Goal: Task Accomplishment & Management: Manage account settings

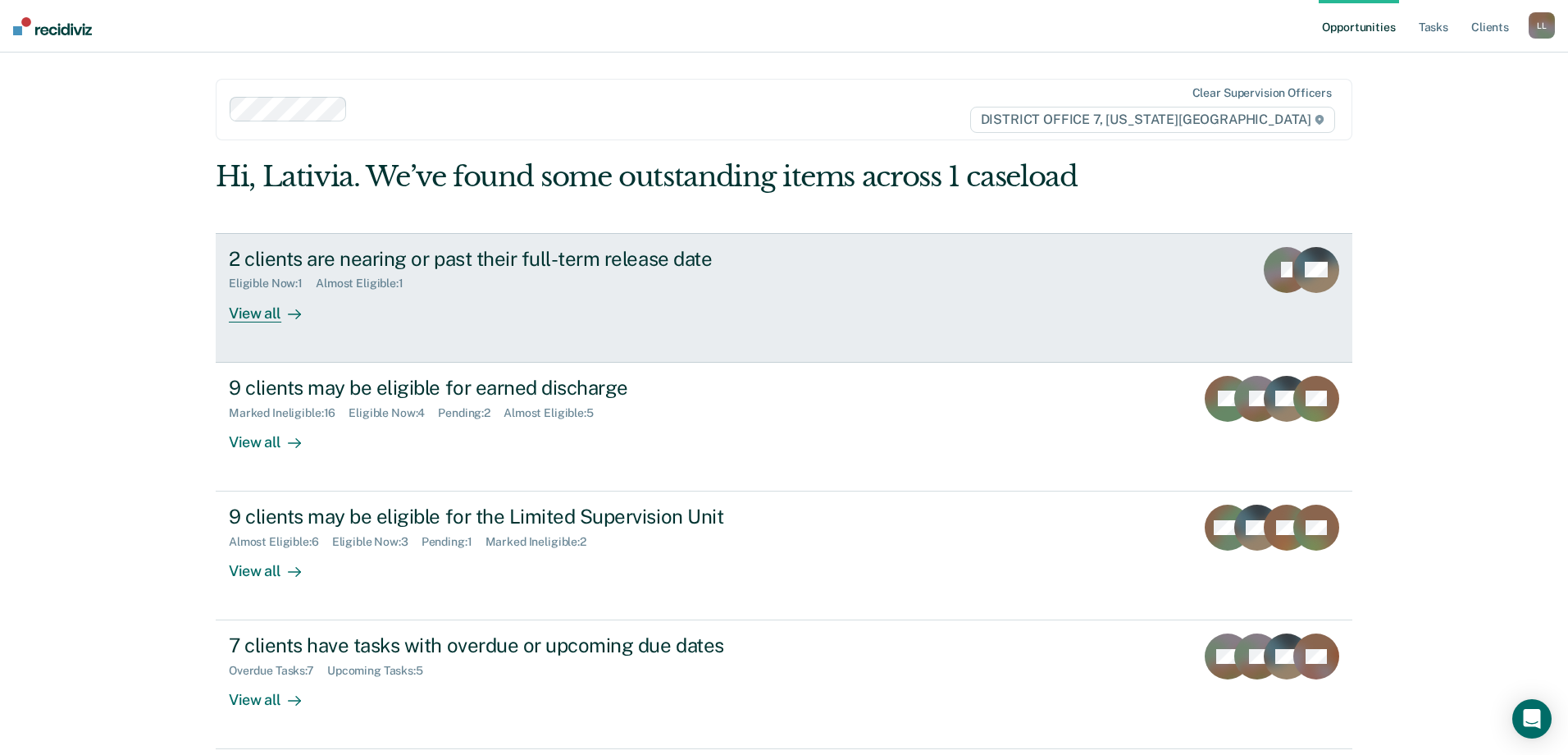
click at [1040, 294] on link "2 clients are nearing or past their full-term release date Eligible Now : 1 Alm…" at bounding box center [784, 298] width 1137 height 130
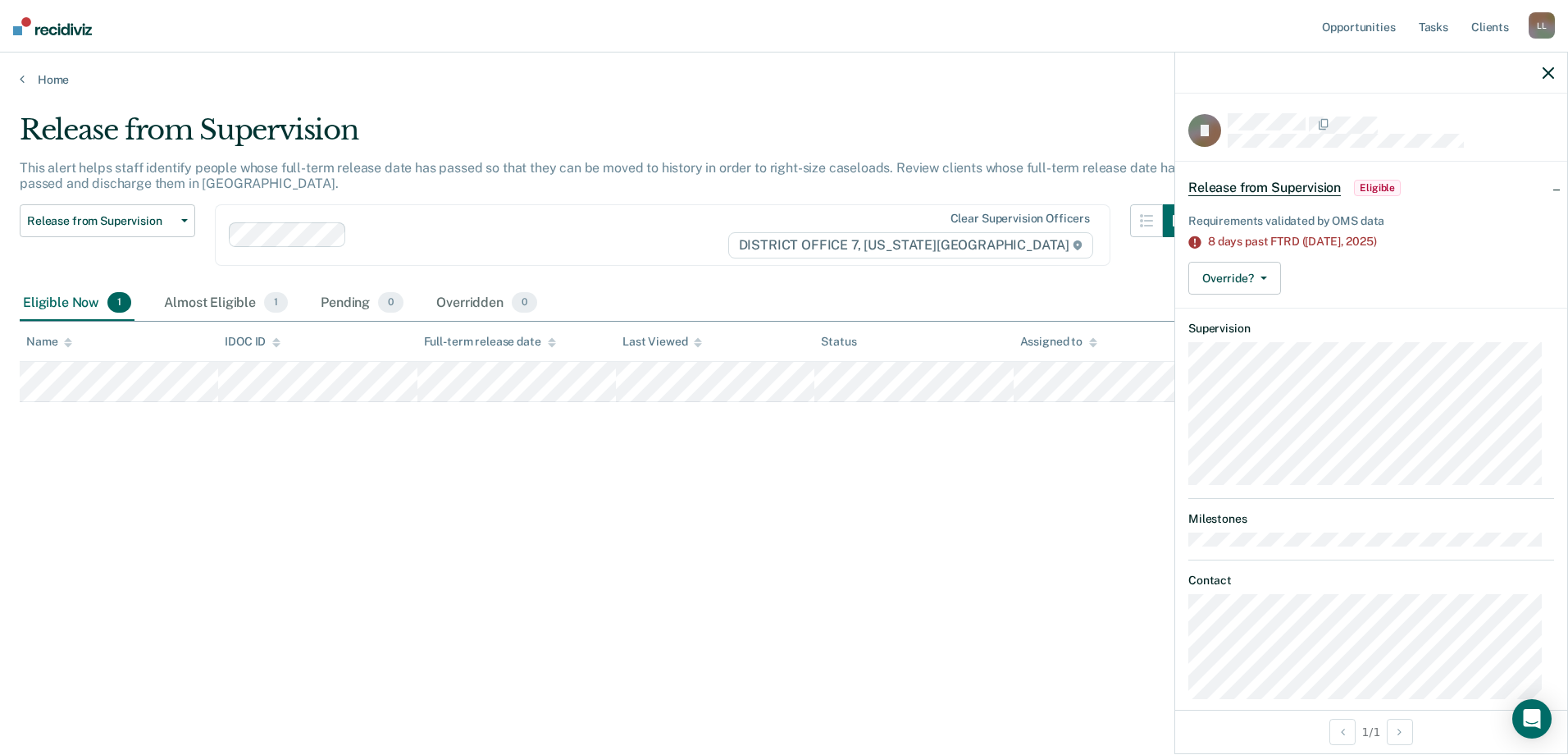
click at [940, 702] on main "Release from Supervision This alert helps staff identify people whose full-term…" at bounding box center [784, 418] width 1568 height 663
click at [1252, 277] on button "Override?" at bounding box center [1234, 278] width 93 height 33
click at [1291, 313] on button "[PERSON_NAME]" at bounding box center [1267, 317] width 159 height 26
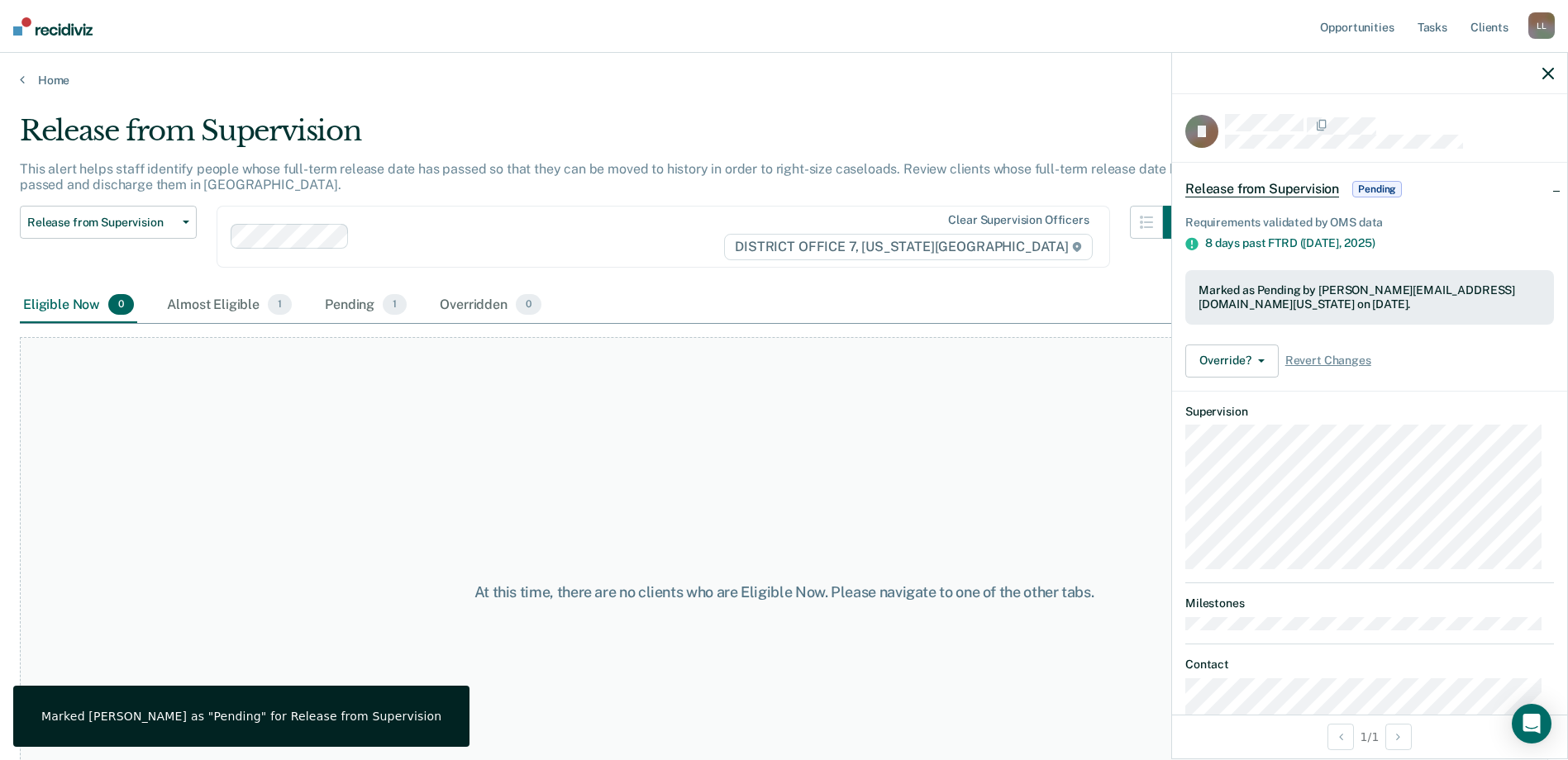
click at [1551, 68] on icon "button" at bounding box center [1547, 73] width 11 height 11
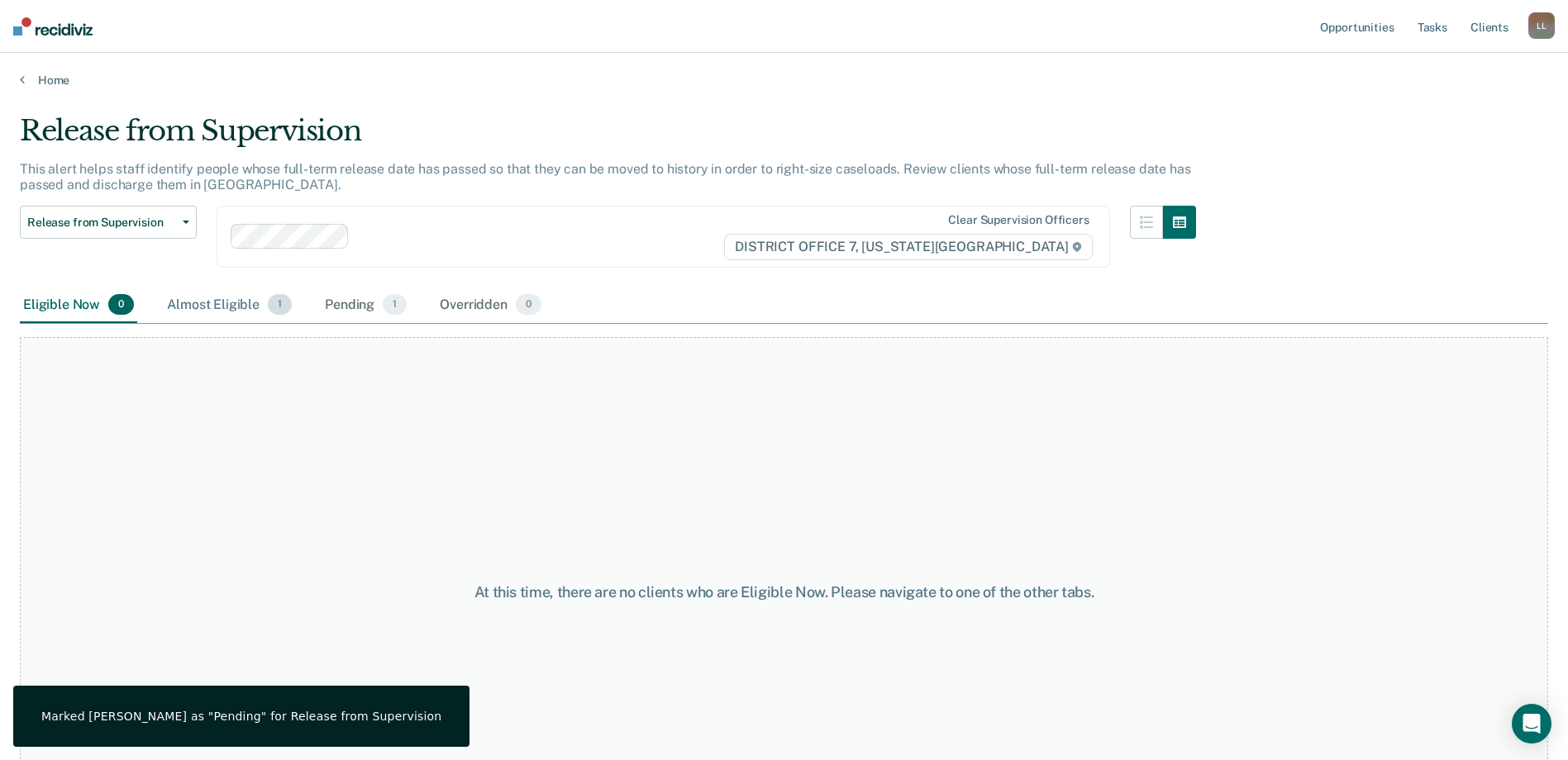
click at [263, 302] on div "Almost Eligible 1" at bounding box center [229, 305] width 132 height 37
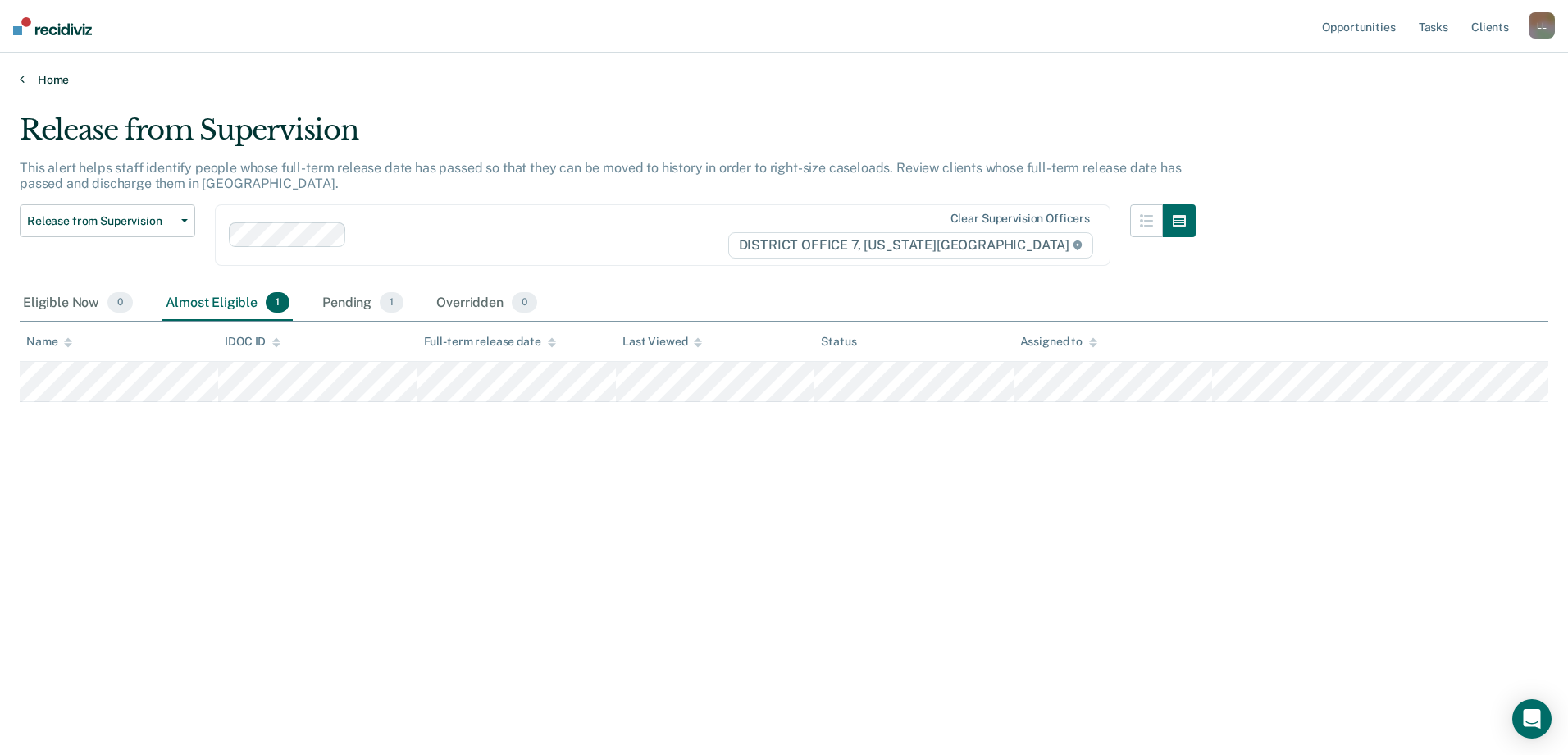
click at [36, 81] on link "Home" at bounding box center [784, 79] width 1528 height 15
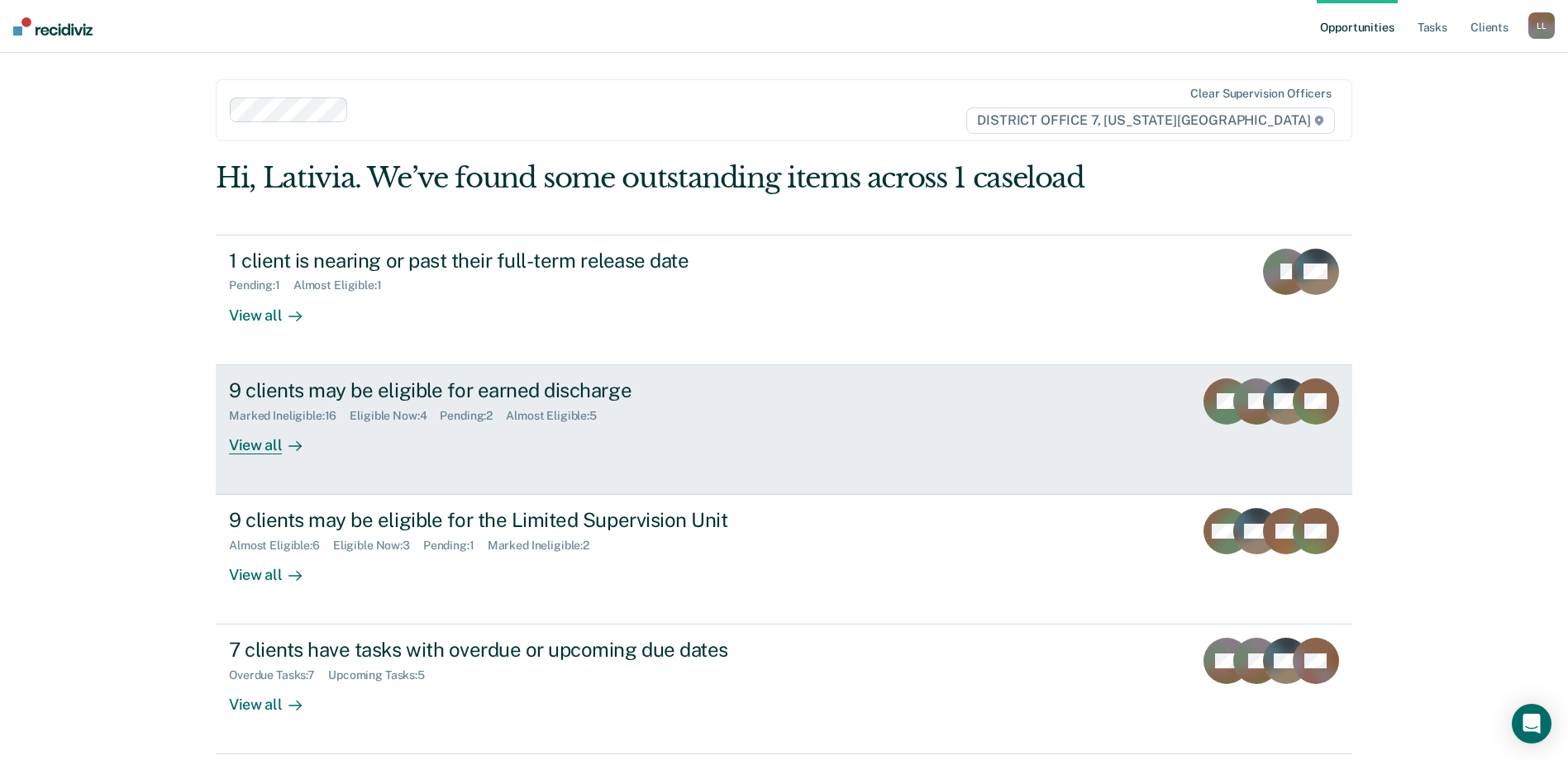
click at [791, 444] on div "9 clients may be eligible for earned discharge Marked Ineligible : 16 Eligible …" at bounding box center [539, 416] width 620 height 76
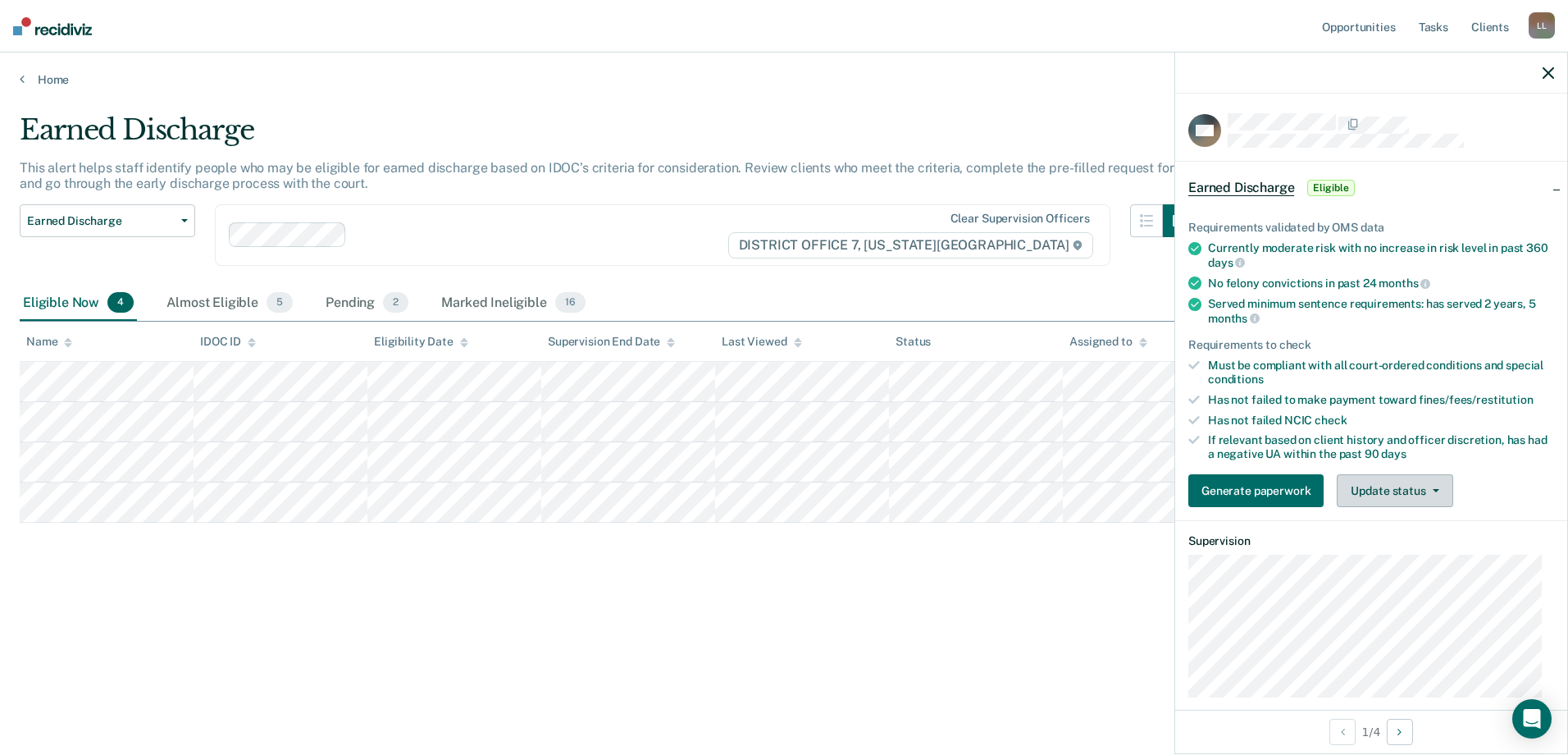
click at [1425, 491] on button "Update status" at bounding box center [1394, 491] width 115 height 33
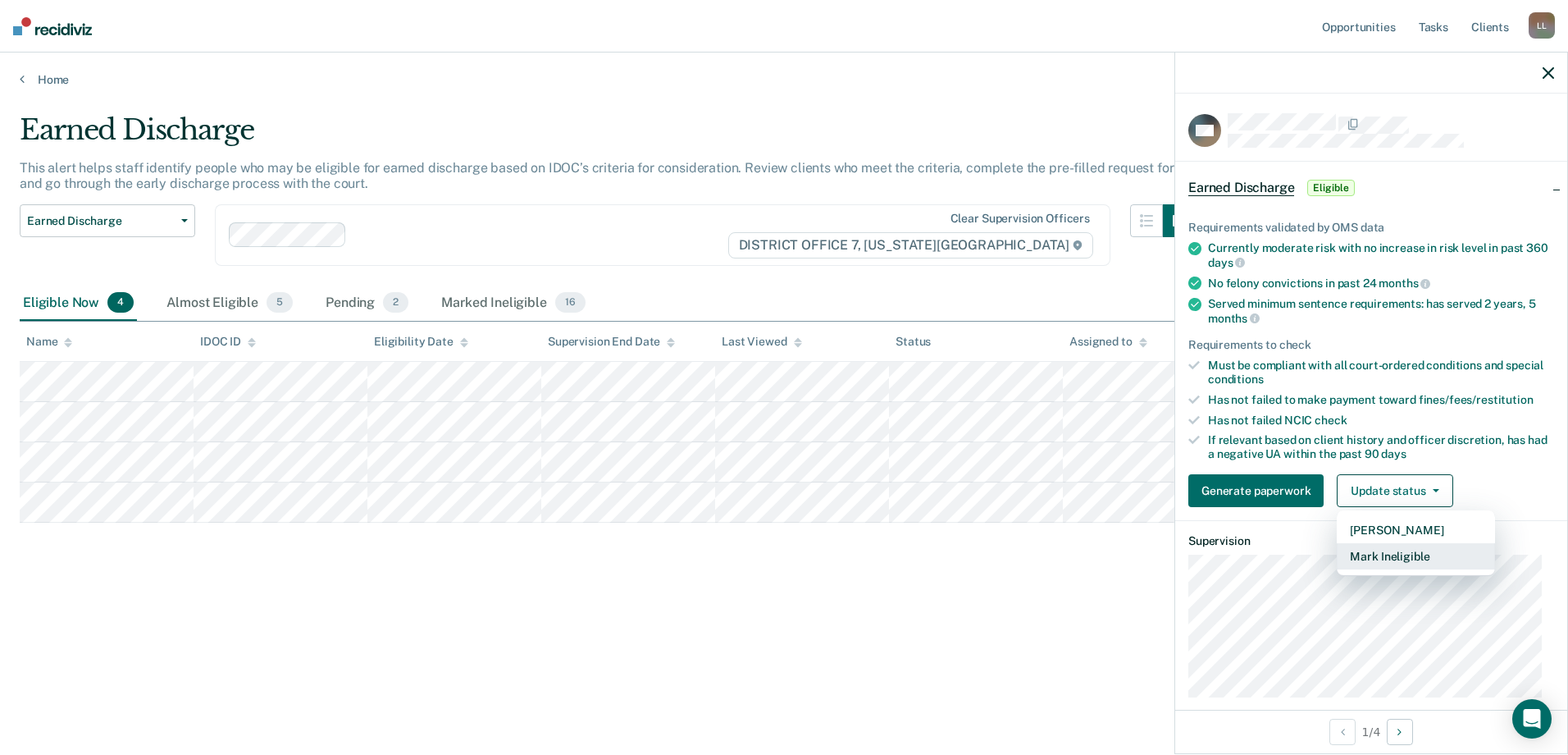
click at [1435, 556] on button "Mark Ineligible" at bounding box center [1416, 556] width 159 height 26
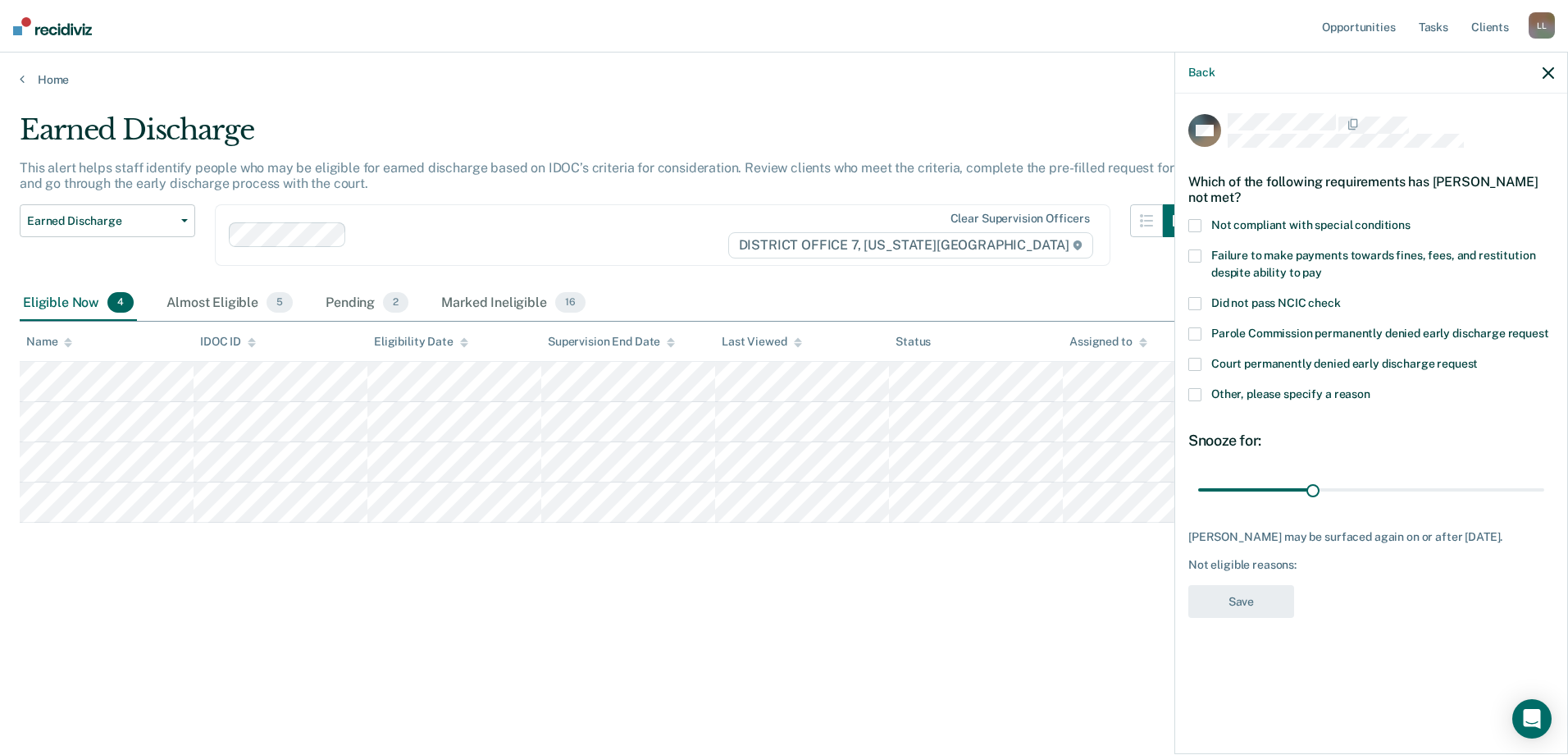
click at [1198, 388] on span at bounding box center [1195, 394] width 13 height 13
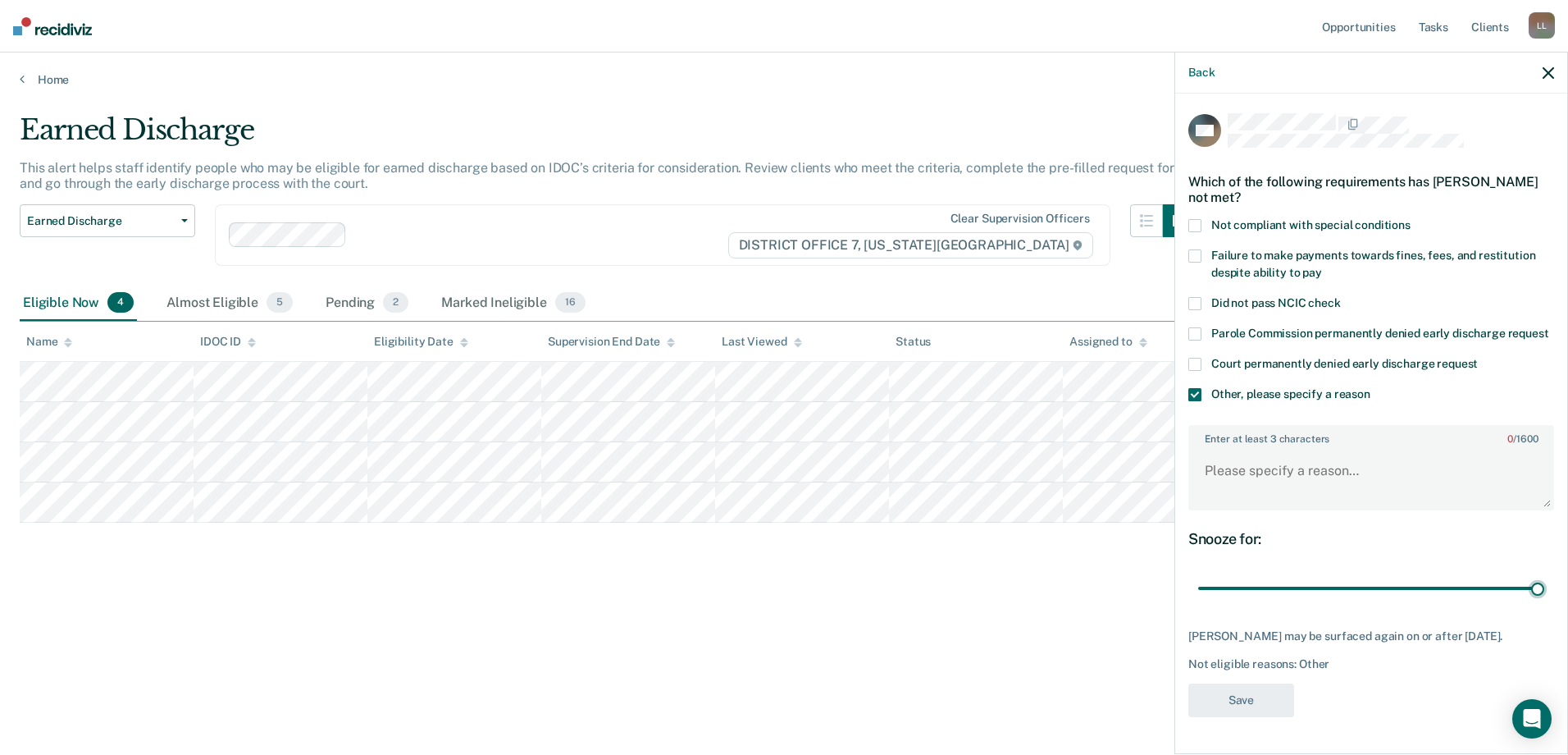
drag, startPoint x: 1311, startPoint y: 606, endPoint x: 1558, endPoint y: 602, distance: 247.0
type input "90"
click at [1544, 603] on input "range" at bounding box center [1370, 589] width 346 height 29
click at [1383, 498] on textarea "Enter at least 3 characters 0 / 1600" at bounding box center [1371, 478] width 362 height 61
drag, startPoint x: 1252, startPoint y: 487, endPoint x: 1225, endPoint y: 476, distance: 29.2
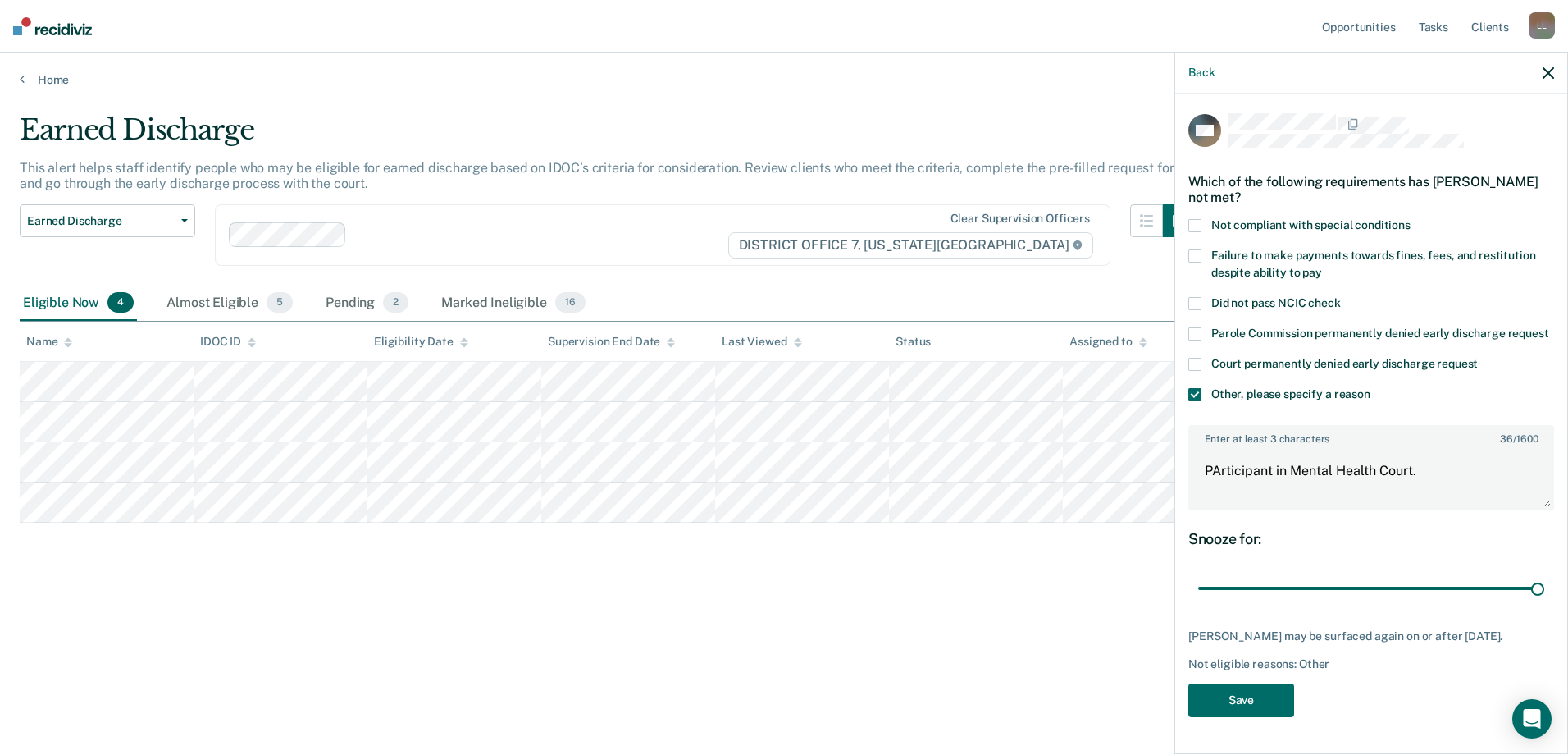
click at [1229, 462] on div "Enter at least 3 characters 36 / 1600 PArticipant in Mental Health Court." at bounding box center [1371, 467] width 366 height 86
click at [1221, 483] on textarea "PArticipant in Mental Health Court." at bounding box center [1371, 478] width 362 height 61
click at [1151, 482] on body "Looks like you’re using Internet Explorer 11. For faster loading and a better e…" at bounding box center [784, 377] width 1568 height 755
type textarea "Participant in Mental Health Court."
click at [1265, 717] on button "Save" at bounding box center [1241, 700] width 106 height 34
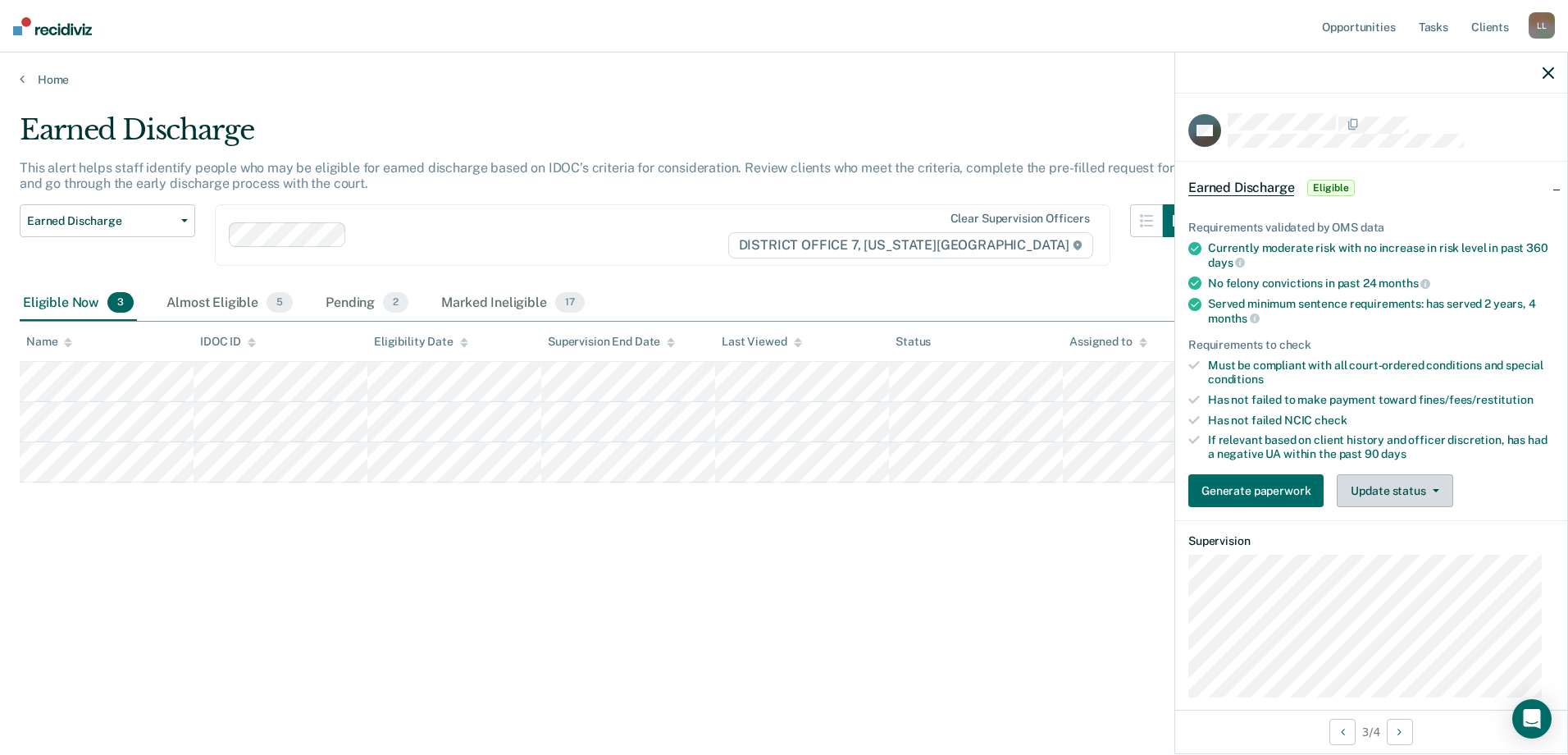
click at [1416, 492] on button "Update status" at bounding box center [1394, 491] width 115 height 33
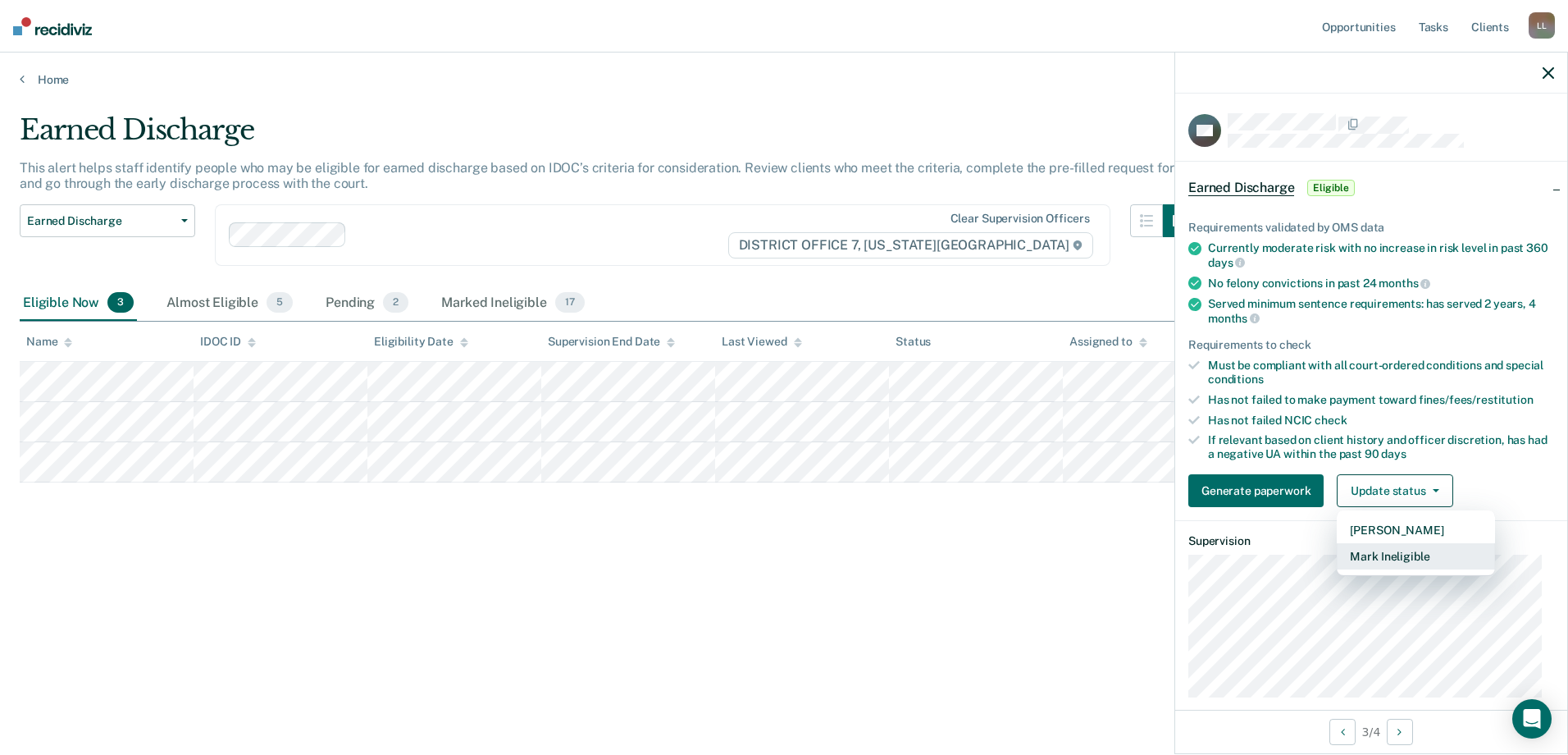
click at [1410, 559] on button "Mark Ineligible" at bounding box center [1416, 556] width 159 height 26
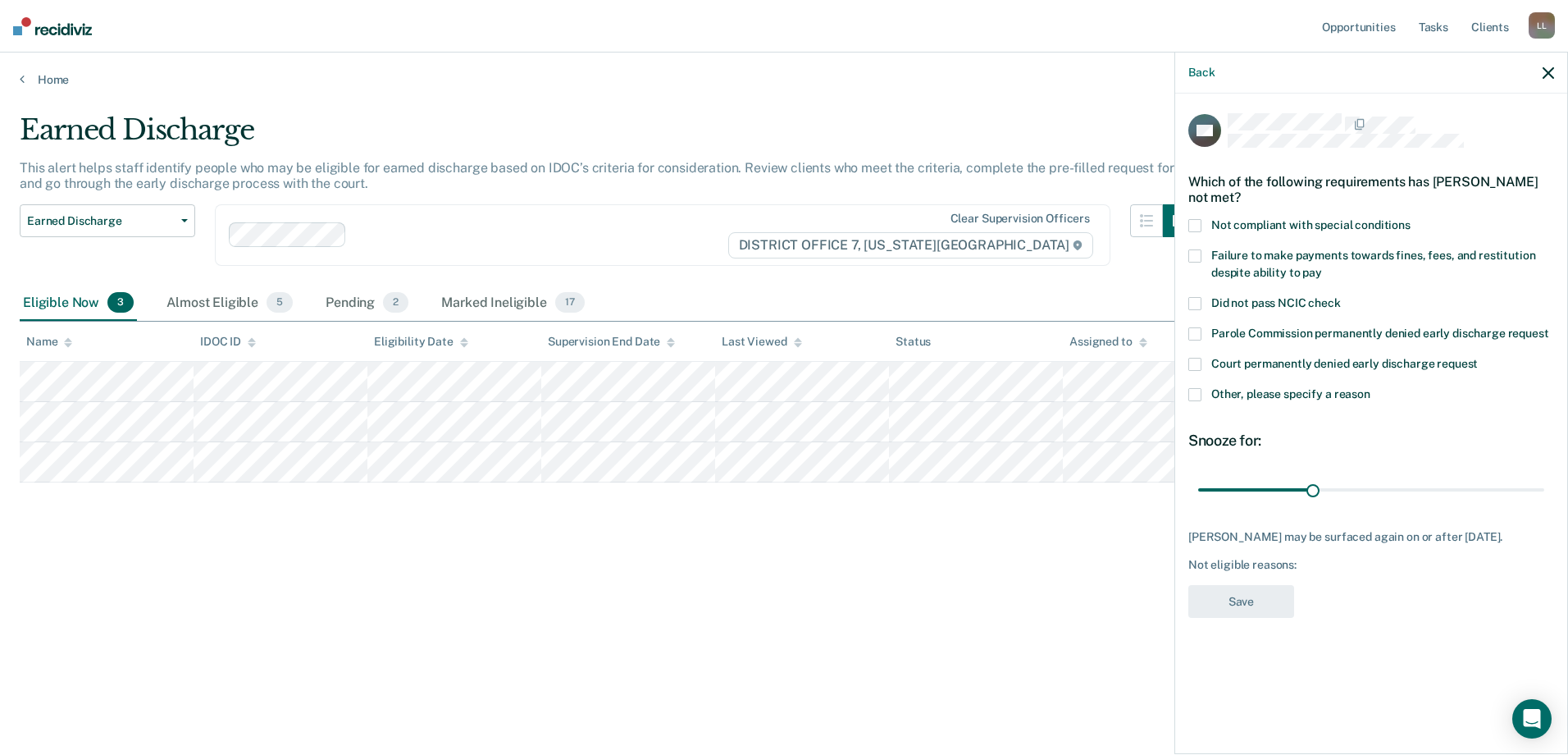
click at [1191, 220] on span at bounding box center [1195, 225] width 13 height 13
click at [1209, 393] on label "Other, please specify a reason" at bounding box center [1371, 397] width 366 height 17
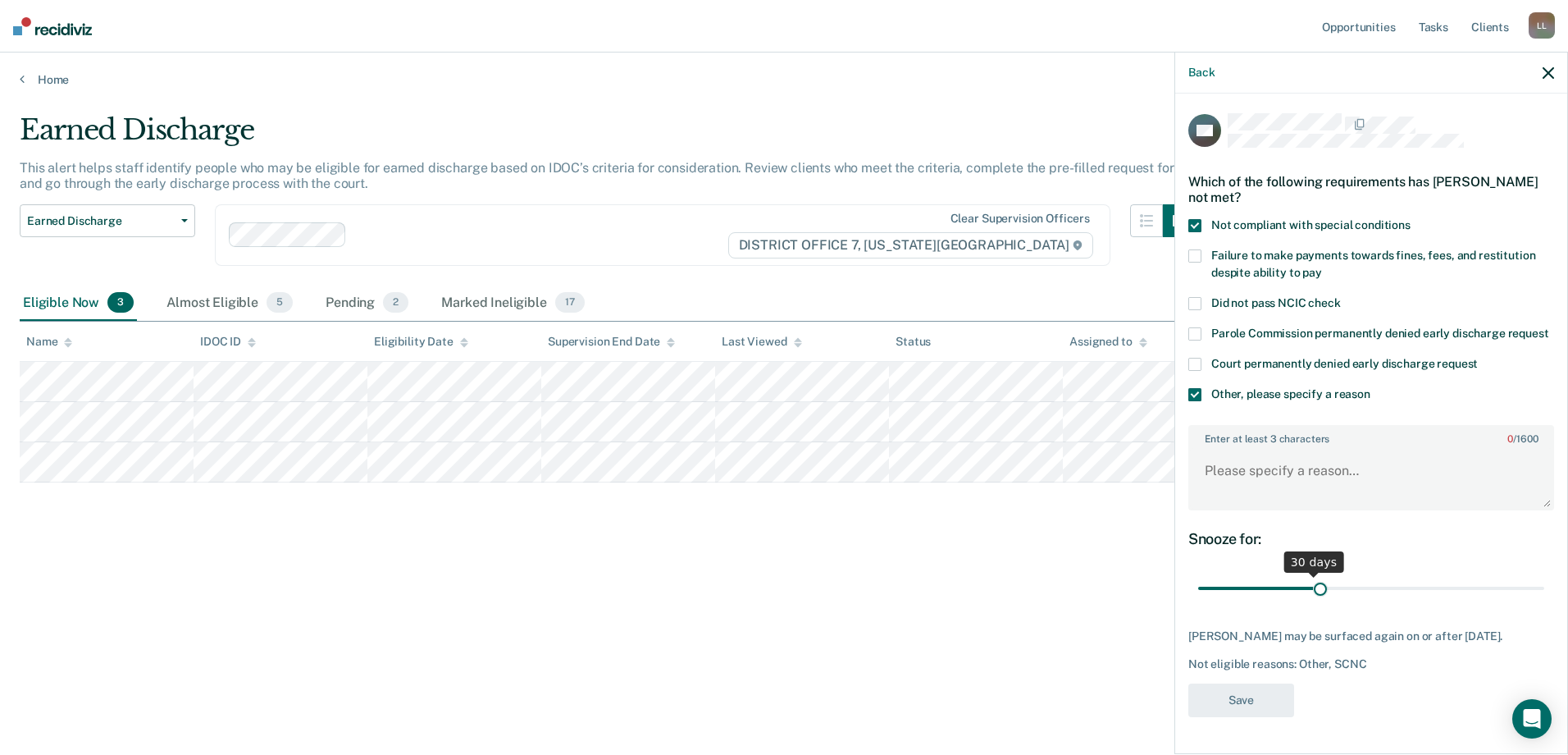
click at [1314, 601] on input "range" at bounding box center [1370, 589] width 346 height 29
drag, startPoint x: 1312, startPoint y: 604, endPoint x: 1381, endPoint y: 496, distance: 128.2
type input "90"
click at [1544, 588] on input "range" at bounding box center [1370, 589] width 346 height 29
click at [1287, 495] on textarea "Enter at least 3 characters 0 / 1600" at bounding box center [1371, 478] width 362 height 61
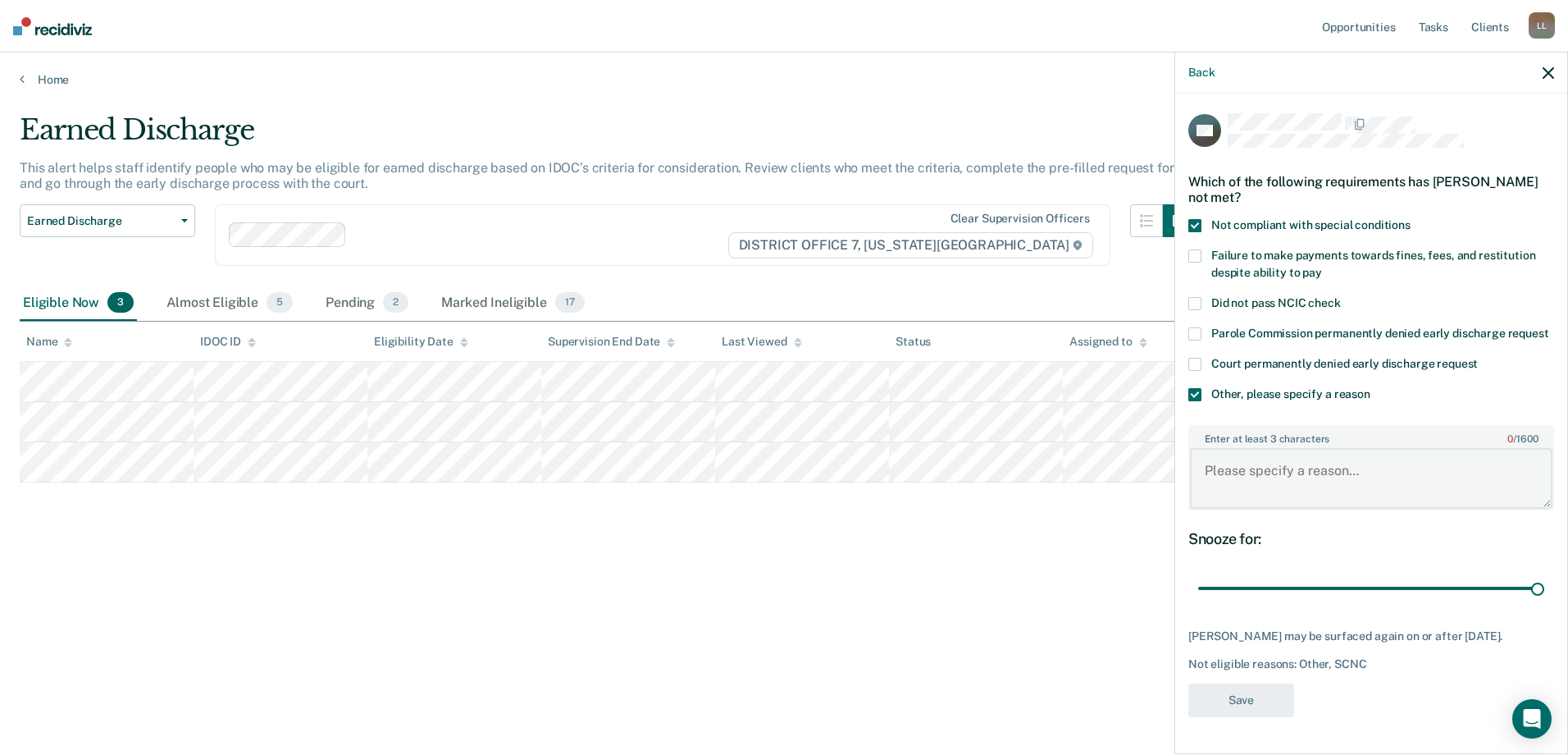
paste textarea "Participant in Mental Health Court."
drag, startPoint x: 1366, startPoint y: 491, endPoint x: 1338, endPoint y: 498, distance: 28.9
click at [1322, 496] on textarea "Participant in Mental Health Court." at bounding box center [1371, 478] width 362 height 61
click at [1361, 509] on textarea "Participant in Mental Health Court." at bounding box center [1371, 478] width 362 height 61
drag, startPoint x: 1377, startPoint y: 487, endPoint x: 1293, endPoint y: 485, distance: 84.0
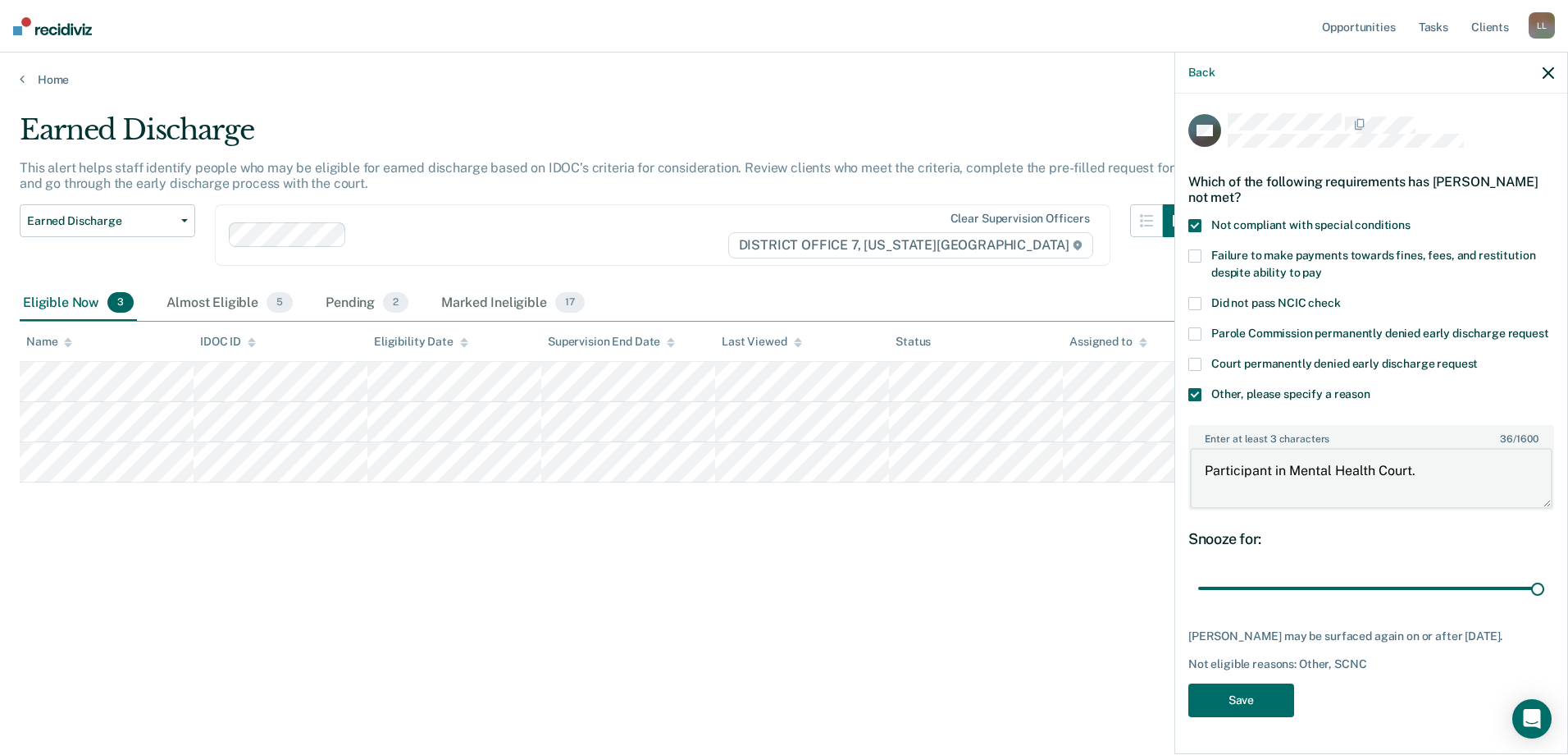
click at [1293, 485] on textarea "Participant in Mental Health Court." at bounding box center [1371, 478] width 362 height 61
click at [1435, 489] on textarea "Participant in Young Adult Court." at bounding box center [1371, 478] width 362 height 61
type textarea "Participant in Young Adult Court and currently at in- patient."
drag, startPoint x: 1477, startPoint y: 593, endPoint x: 1272, endPoint y: 726, distance: 244.4
click at [1272, 717] on button "Save" at bounding box center [1241, 700] width 106 height 34
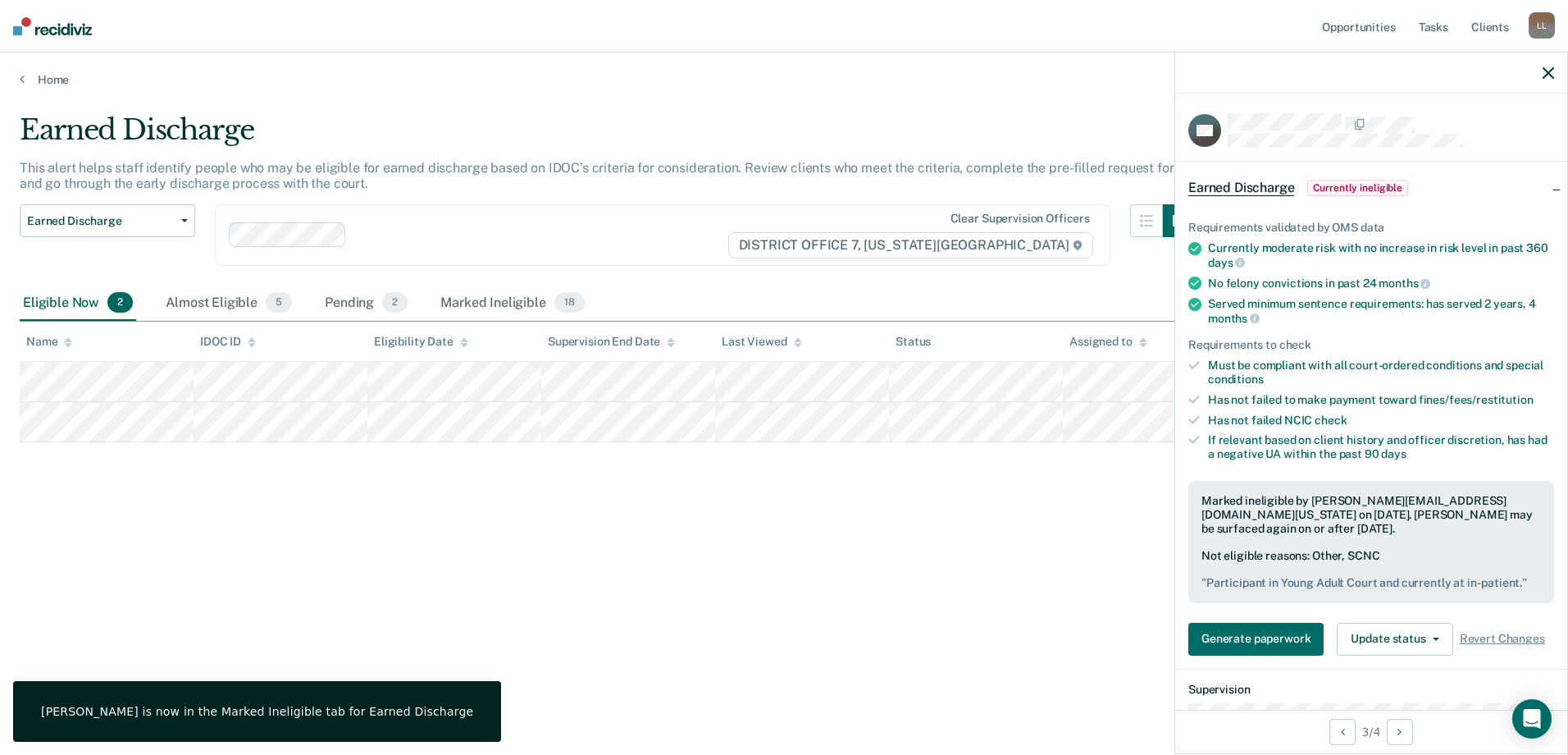
click at [800, 591] on div "Earned Discharge This alert helps staff identify people who may be eligible for…" at bounding box center [784, 373] width 1528 height 518
drag, startPoint x: 1549, startPoint y: 69, endPoint x: 1517, endPoint y: 76, distance: 32.8
click at [1549, 69] on icon "button" at bounding box center [1548, 73] width 11 height 11
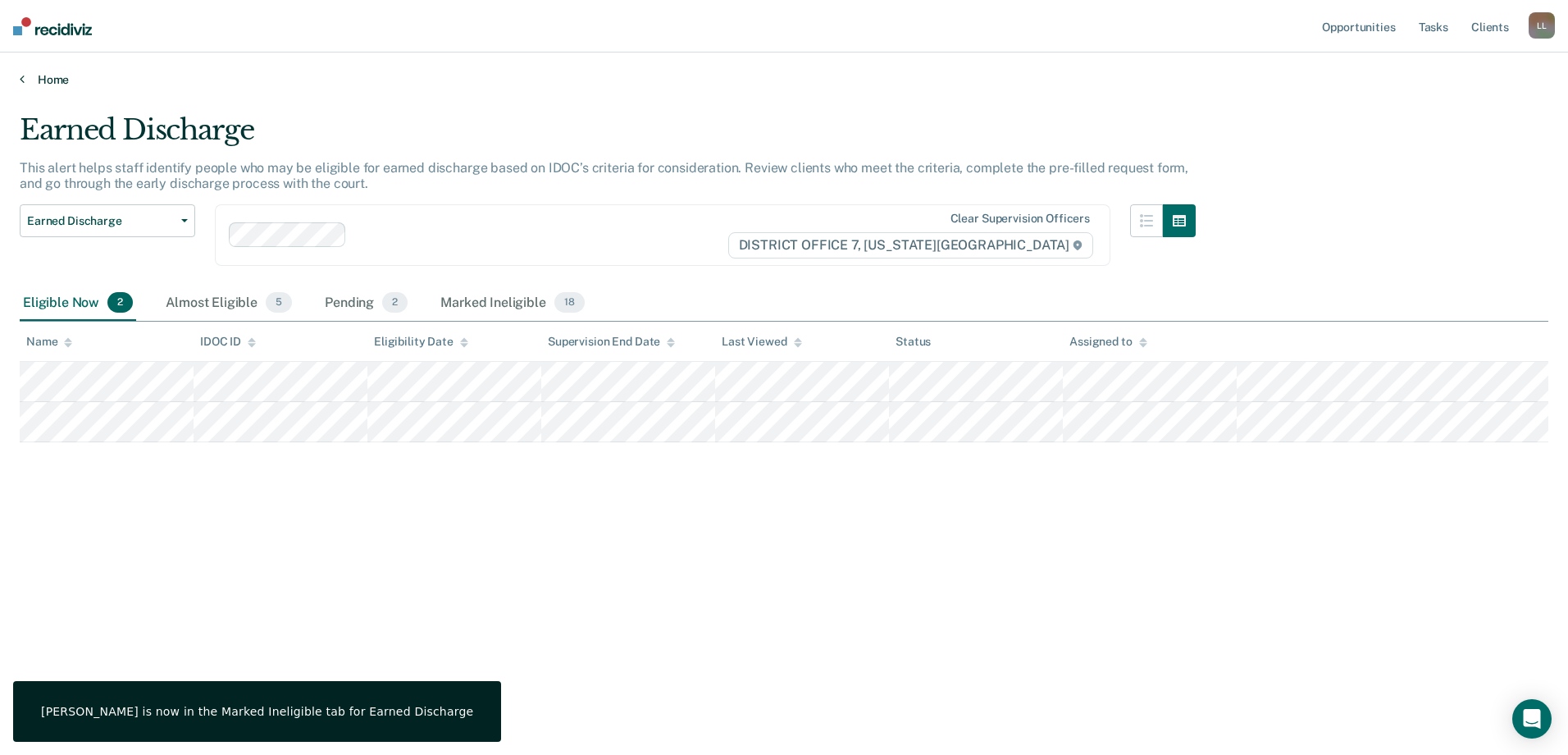
click at [29, 84] on link "Home" at bounding box center [784, 79] width 1528 height 15
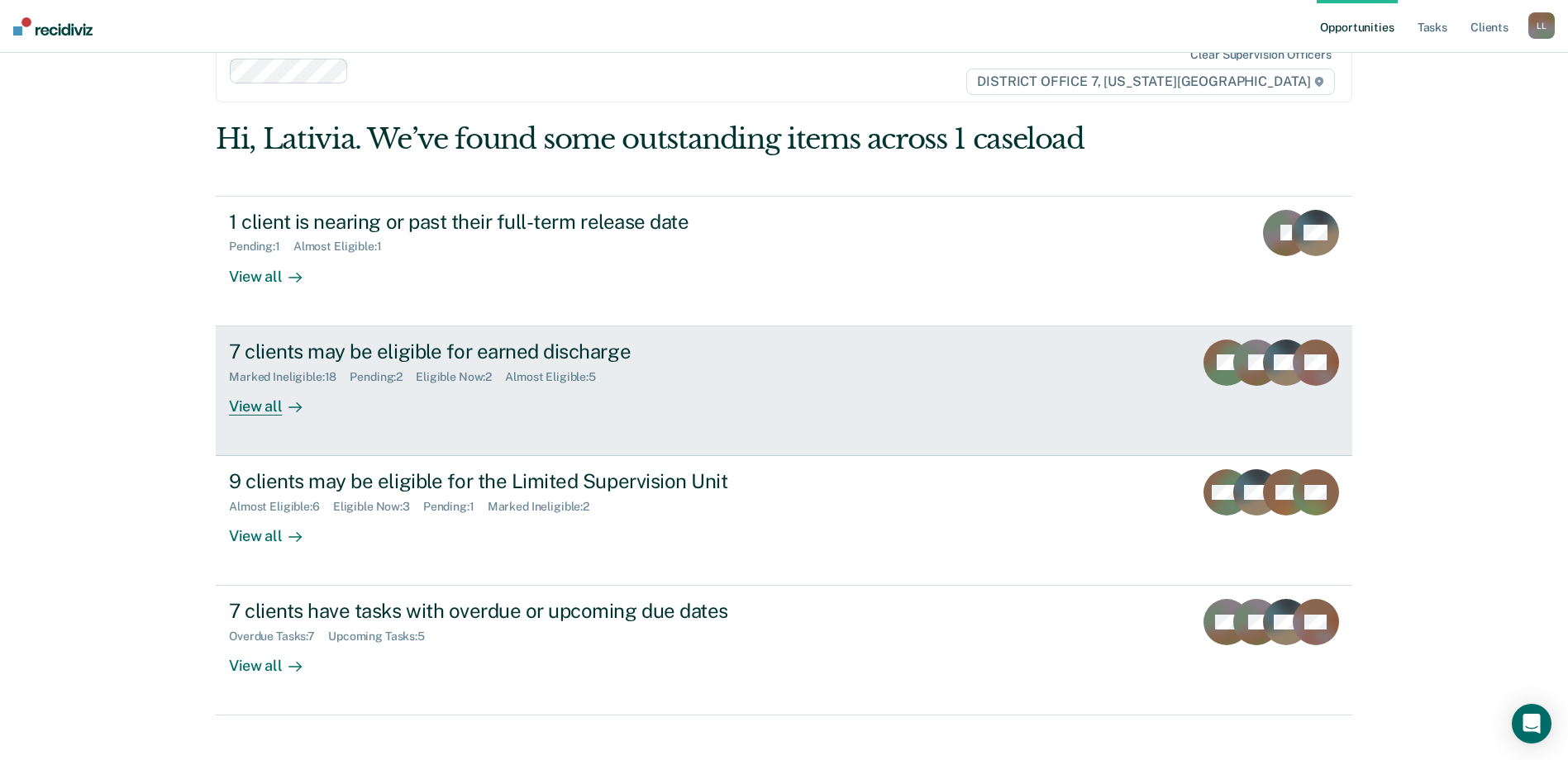
scroll to position [60, 0]
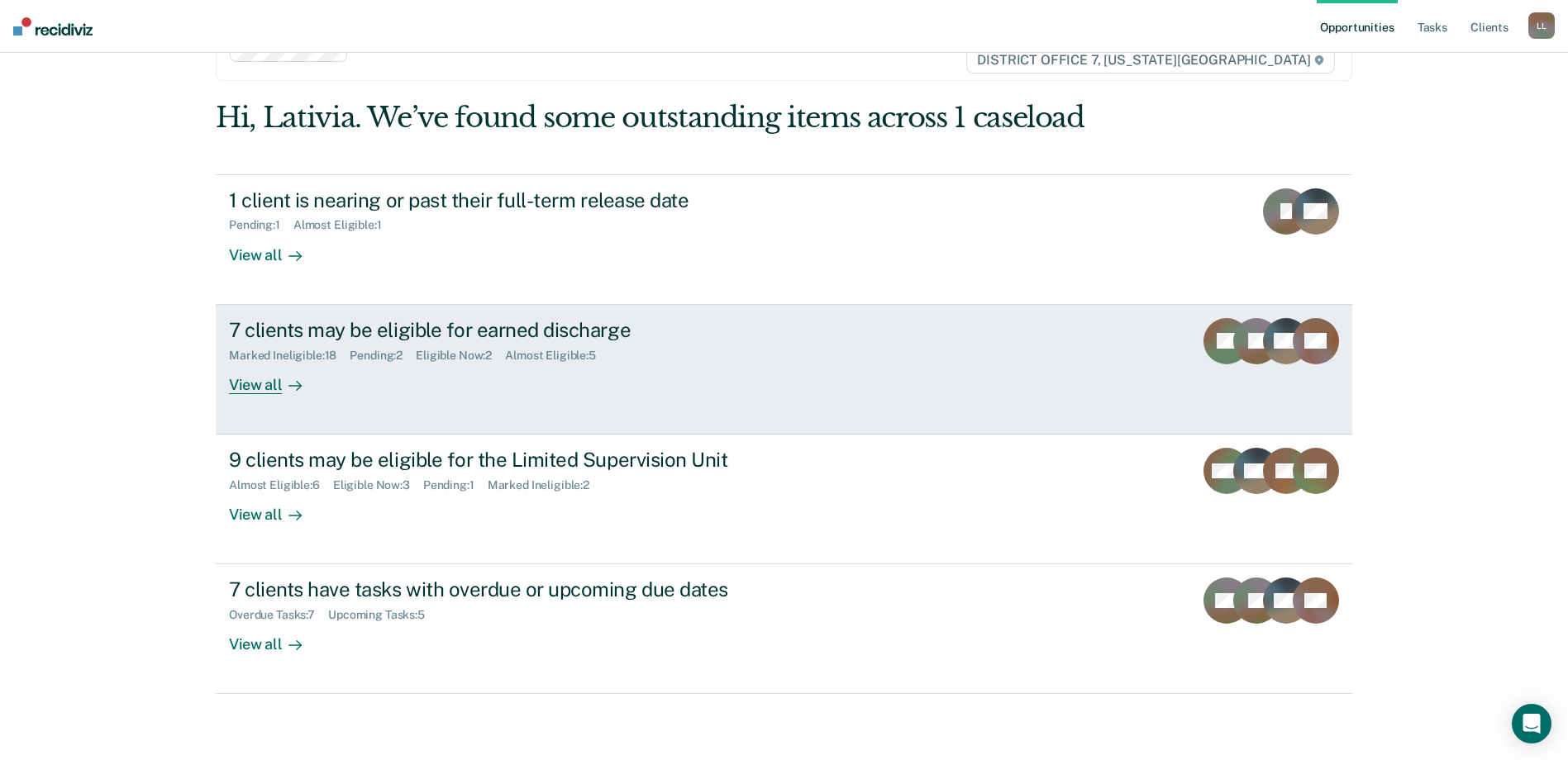
click at [745, 414] on link "7 clients may be eligible for earned discharge Marked Ineligible : 18 Pending :…" at bounding box center [784, 369] width 1137 height 130
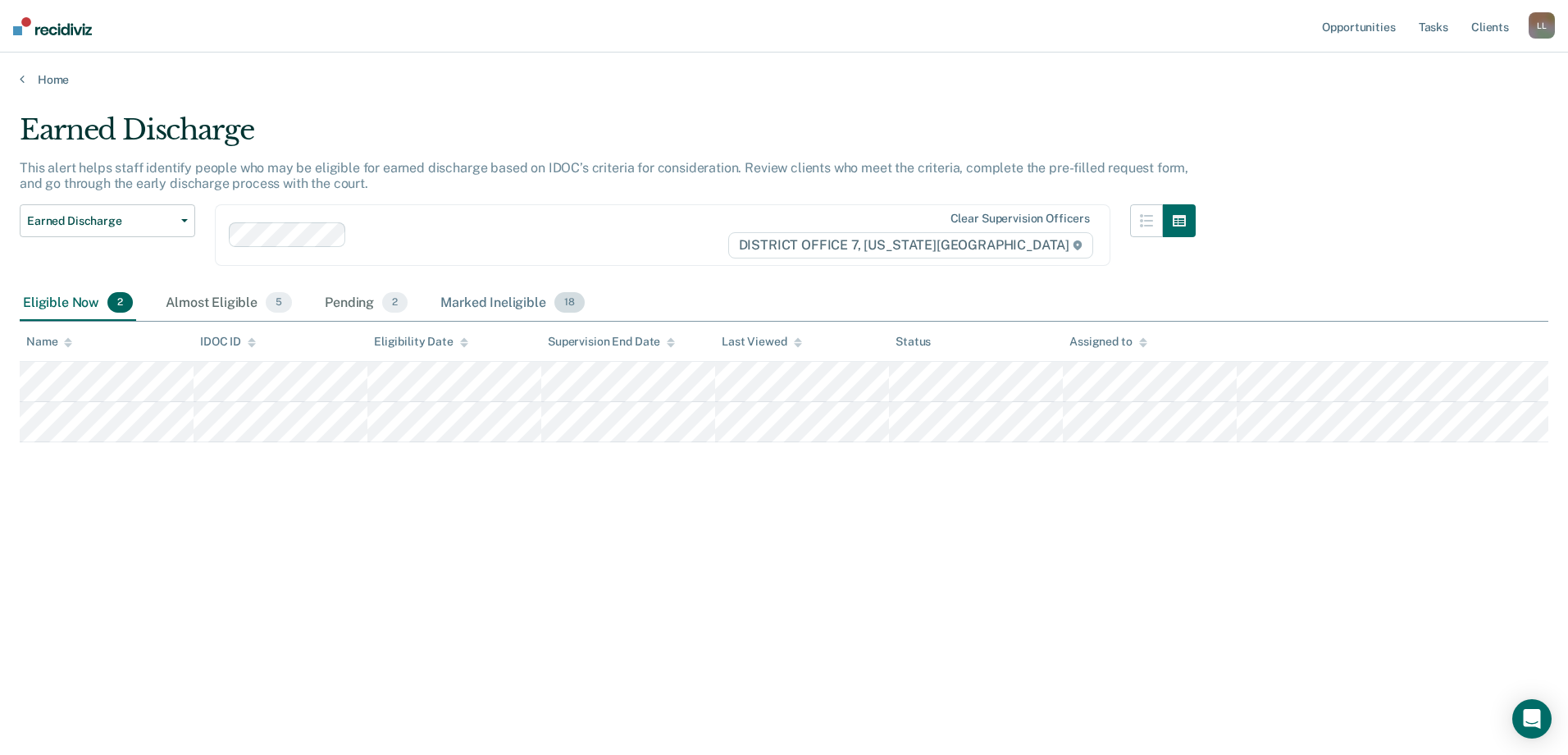
click at [483, 302] on div "Marked Ineligible 18" at bounding box center [512, 303] width 150 height 36
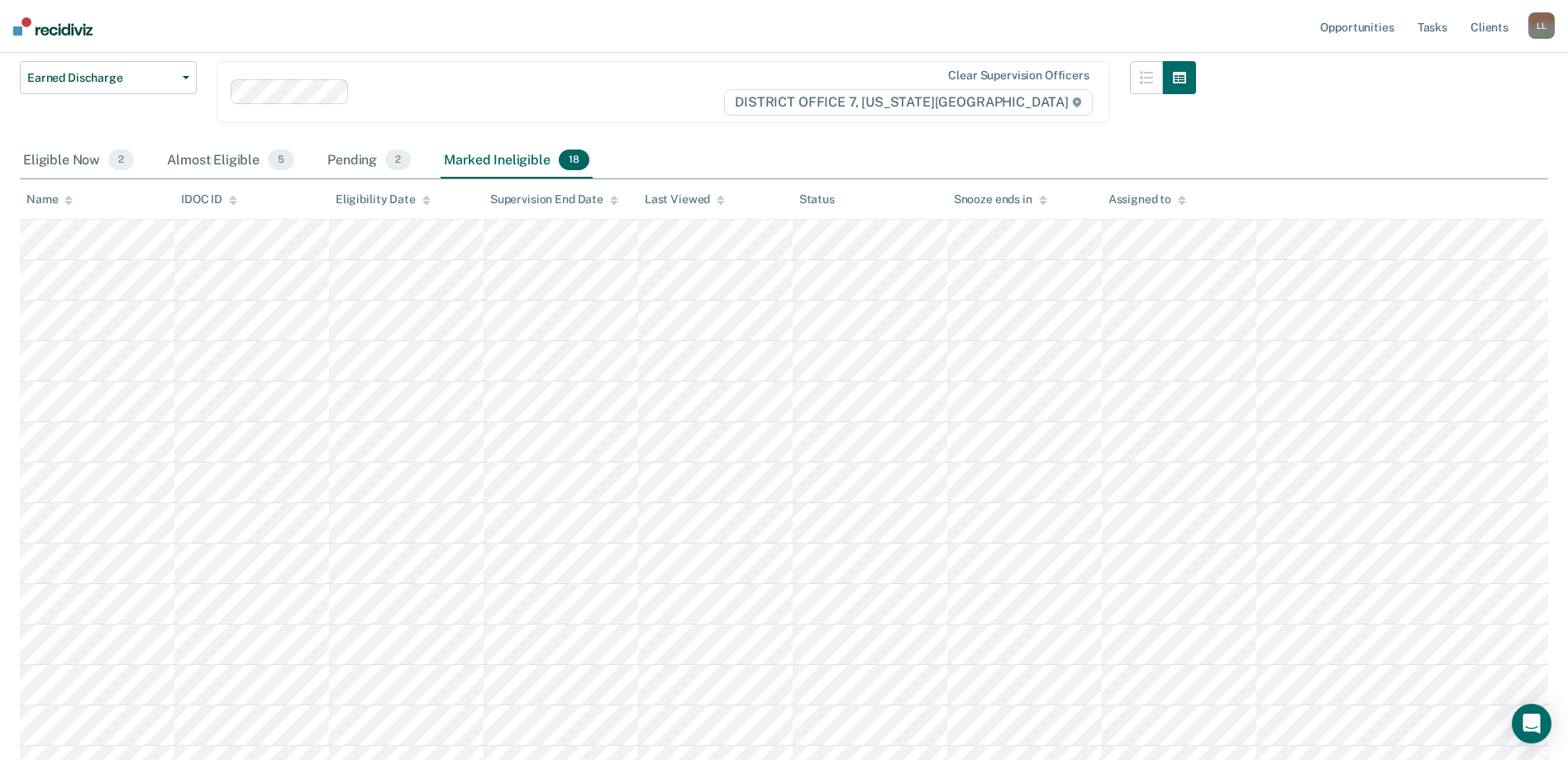
scroll to position [165, 0]
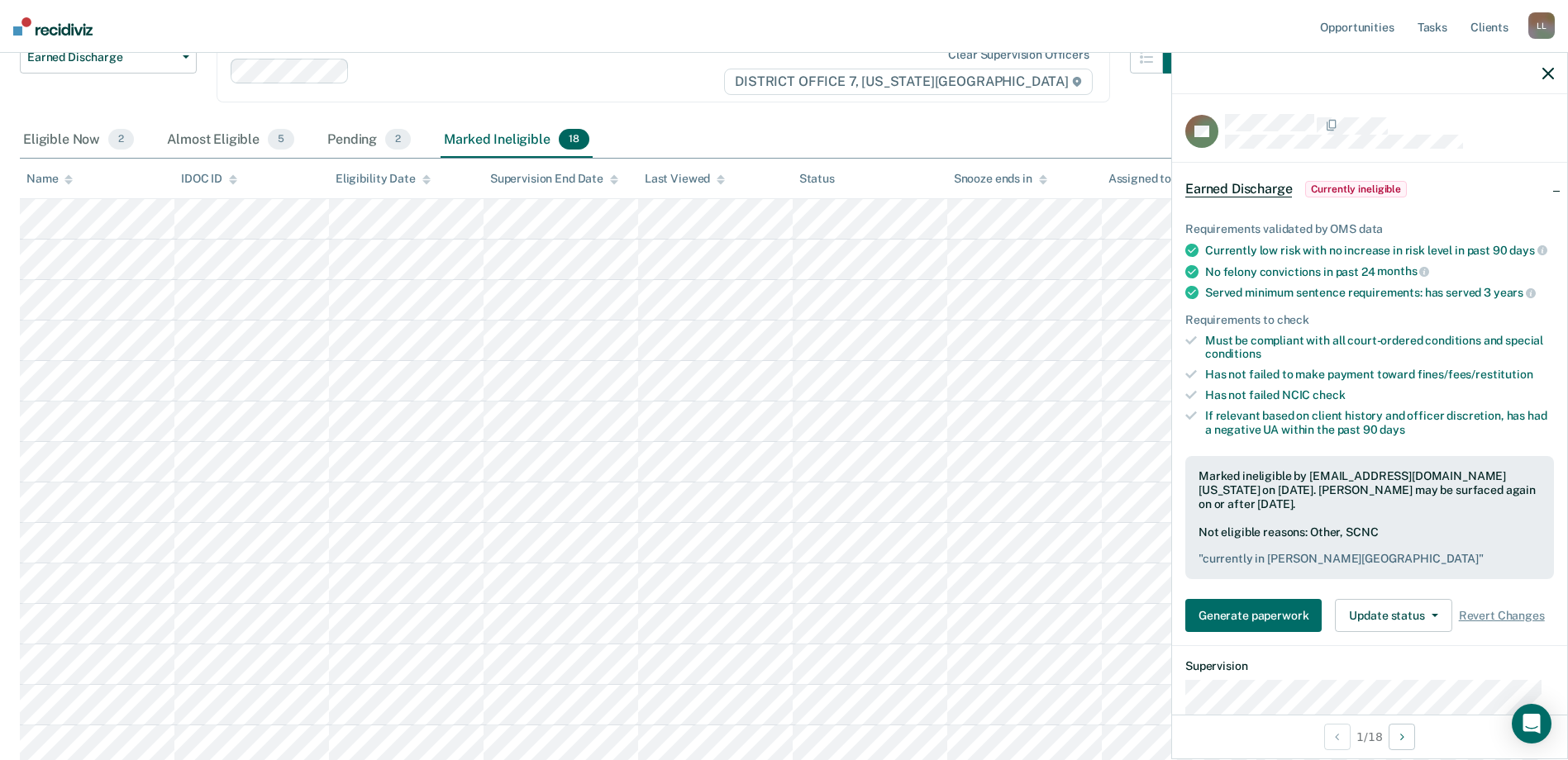
click at [754, 91] on div "Clear supervision officers DISTRICT OFFICE 7, [US_STATE][GEOGRAPHIC_DATA]" at bounding box center [663, 71] width 893 height 62
click at [1542, 77] on icon "button" at bounding box center [1547, 73] width 11 height 11
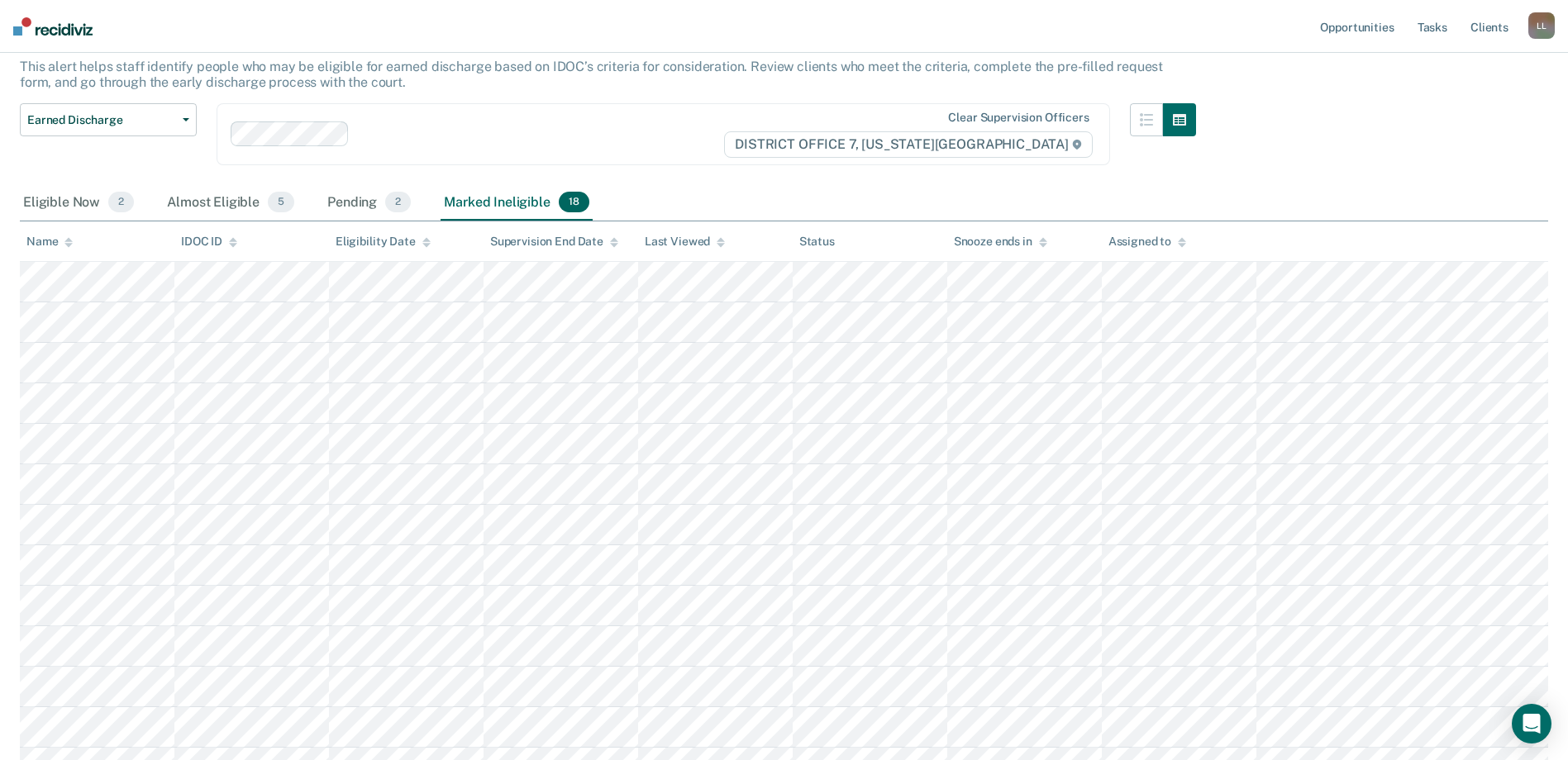
scroll to position [0, 0]
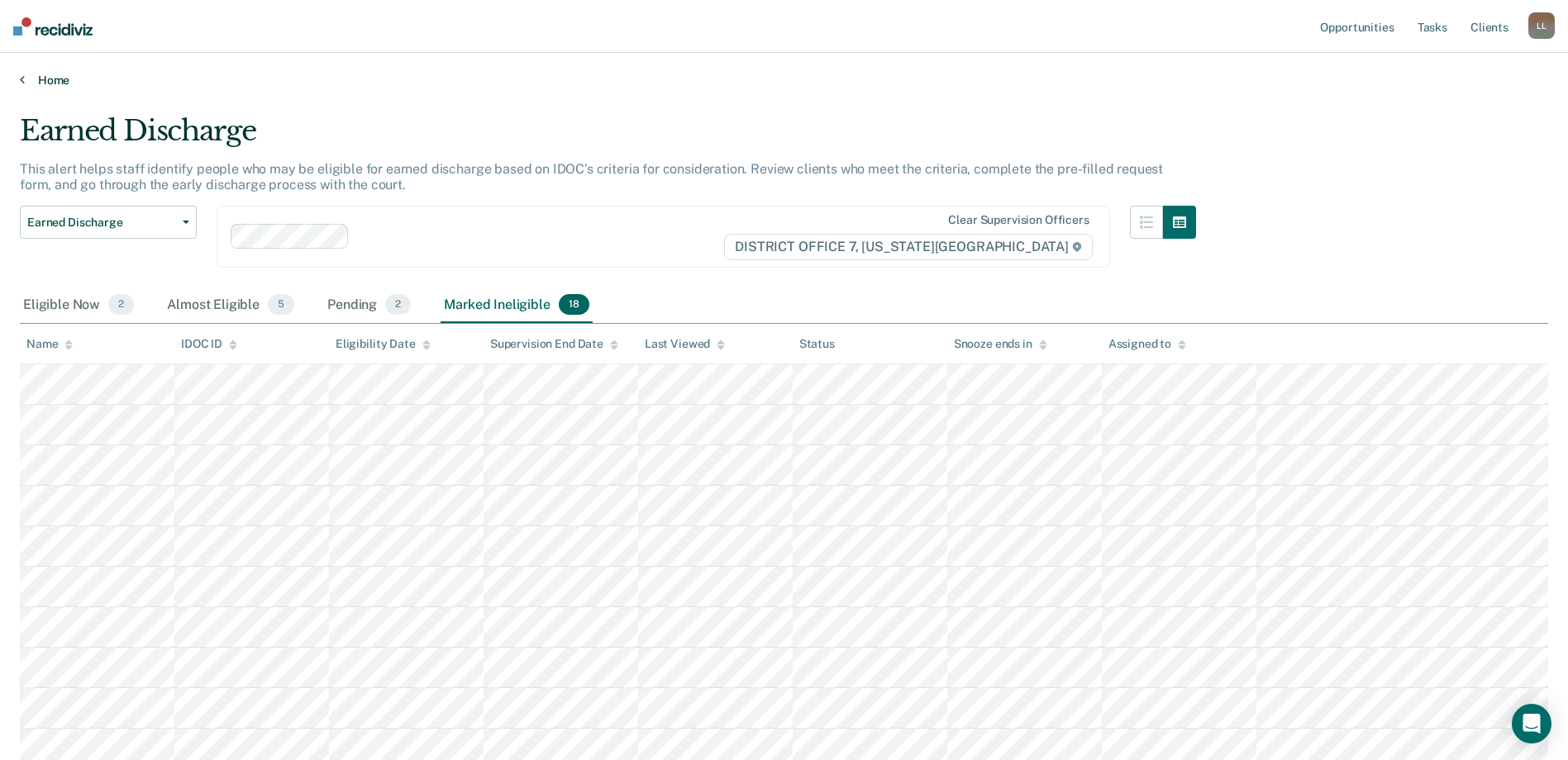
click at [24, 77] on link "Home" at bounding box center [784, 79] width 1528 height 15
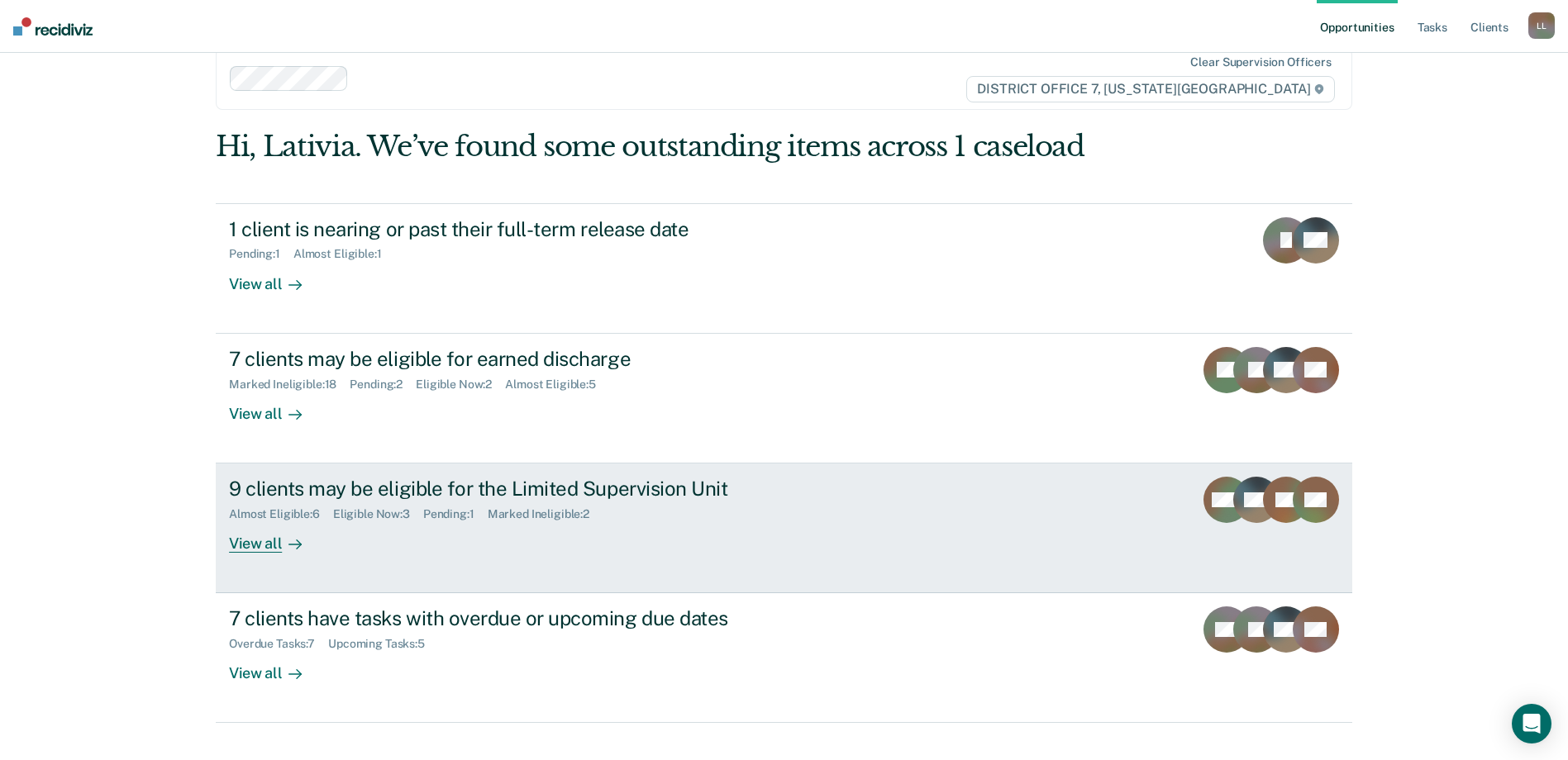
scroll to position [60, 0]
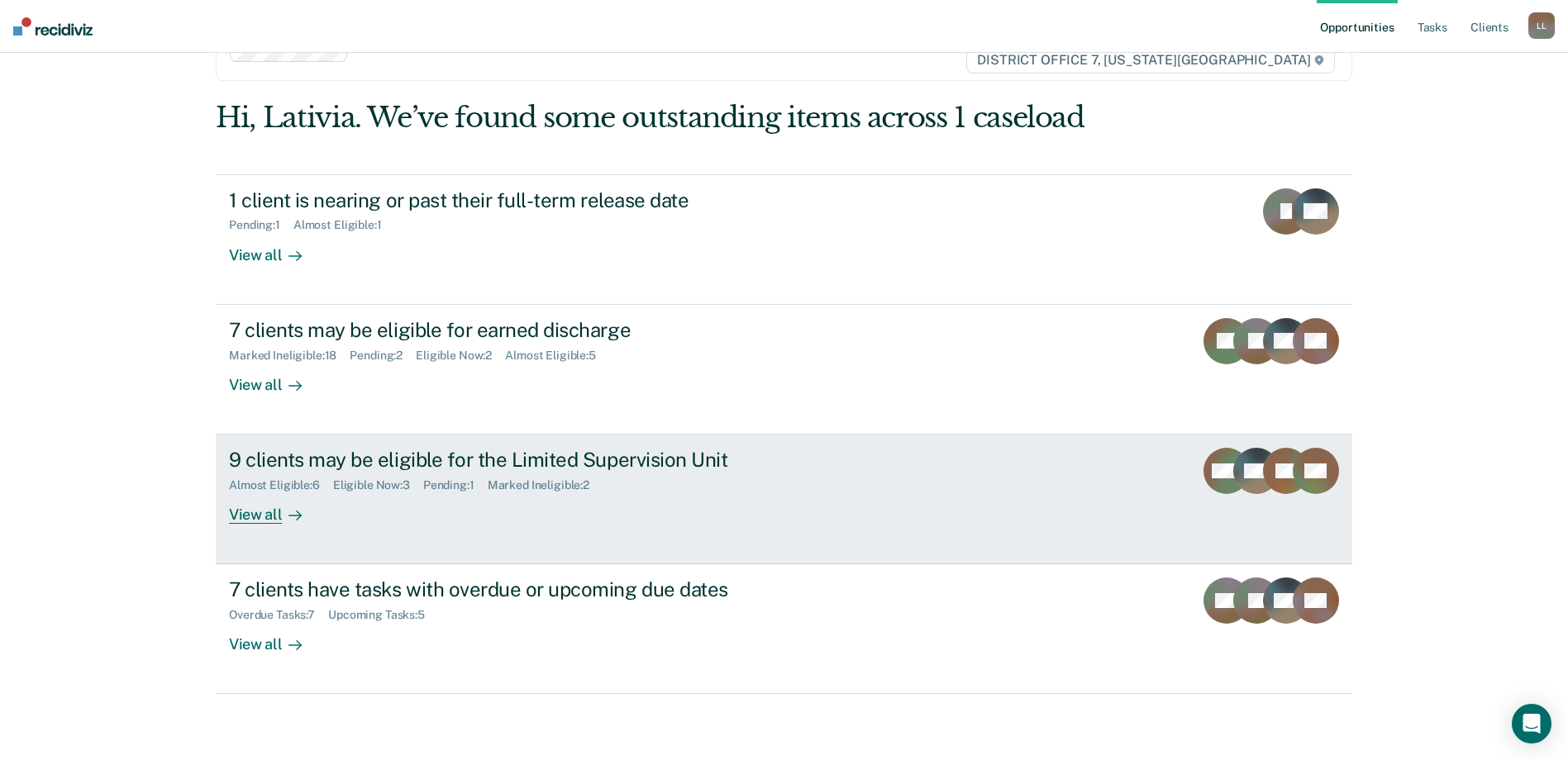
click at [348, 519] on div "9 clients may be eligible for the Limited Supervision Unit Almost Eligible : 6 …" at bounding box center [539, 485] width 620 height 76
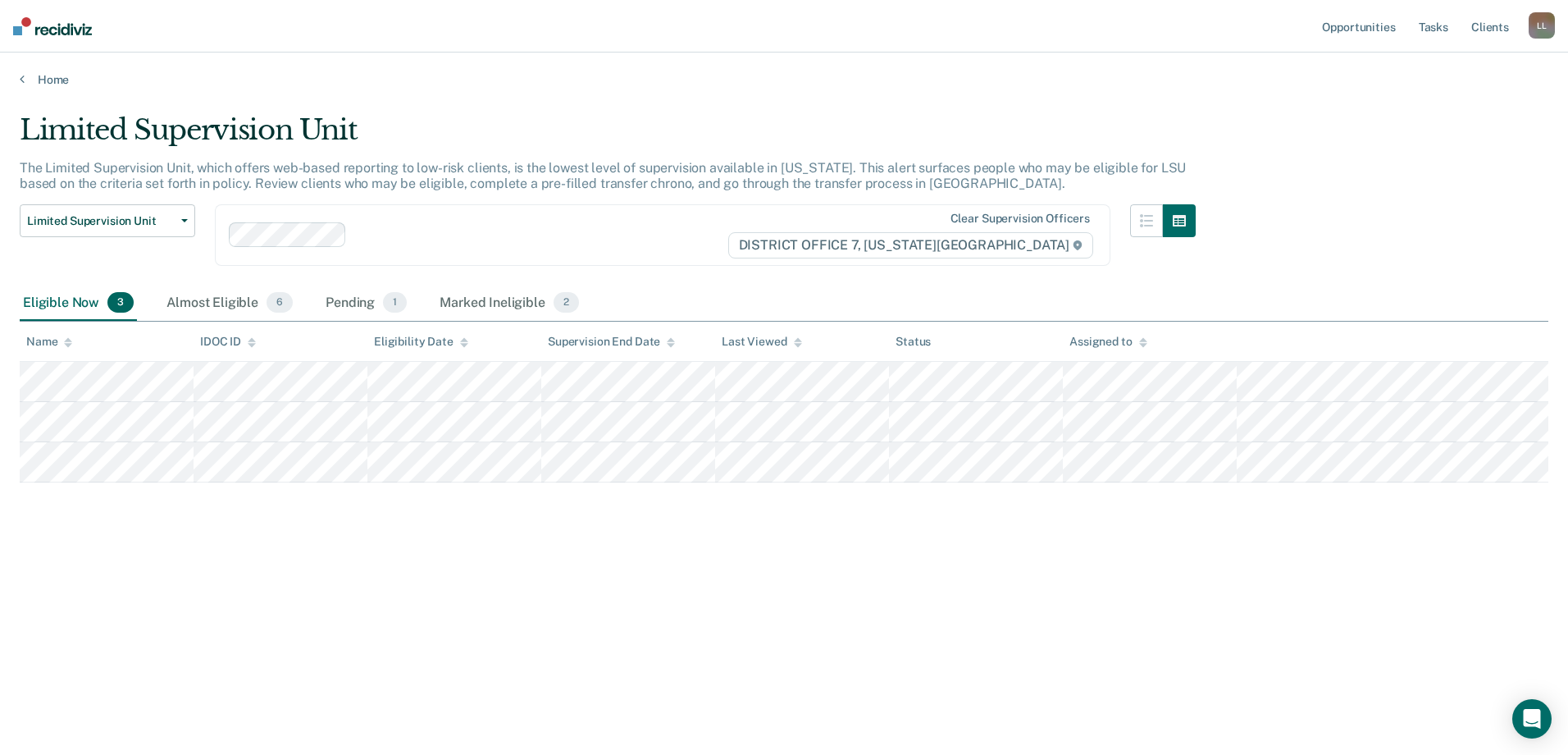
click at [15, 76] on div "Home" at bounding box center [784, 70] width 1568 height 35
click at [25, 80] on link "Home" at bounding box center [784, 79] width 1528 height 15
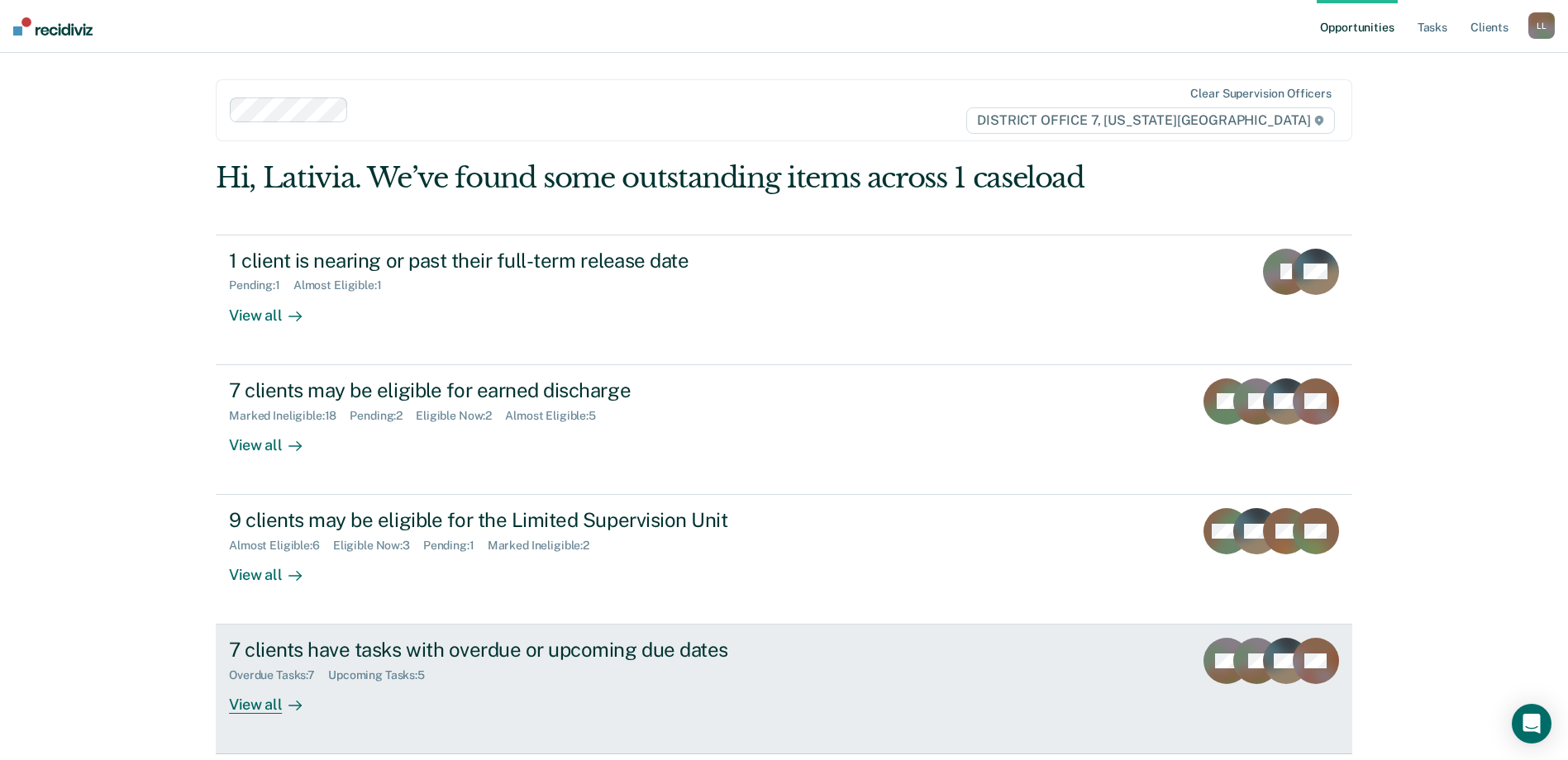
click at [574, 716] on link "7 clients have tasks with overdue or upcoming due dates Overdue Tasks : 7 Upcom…" at bounding box center [784, 689] width 1137 height 130
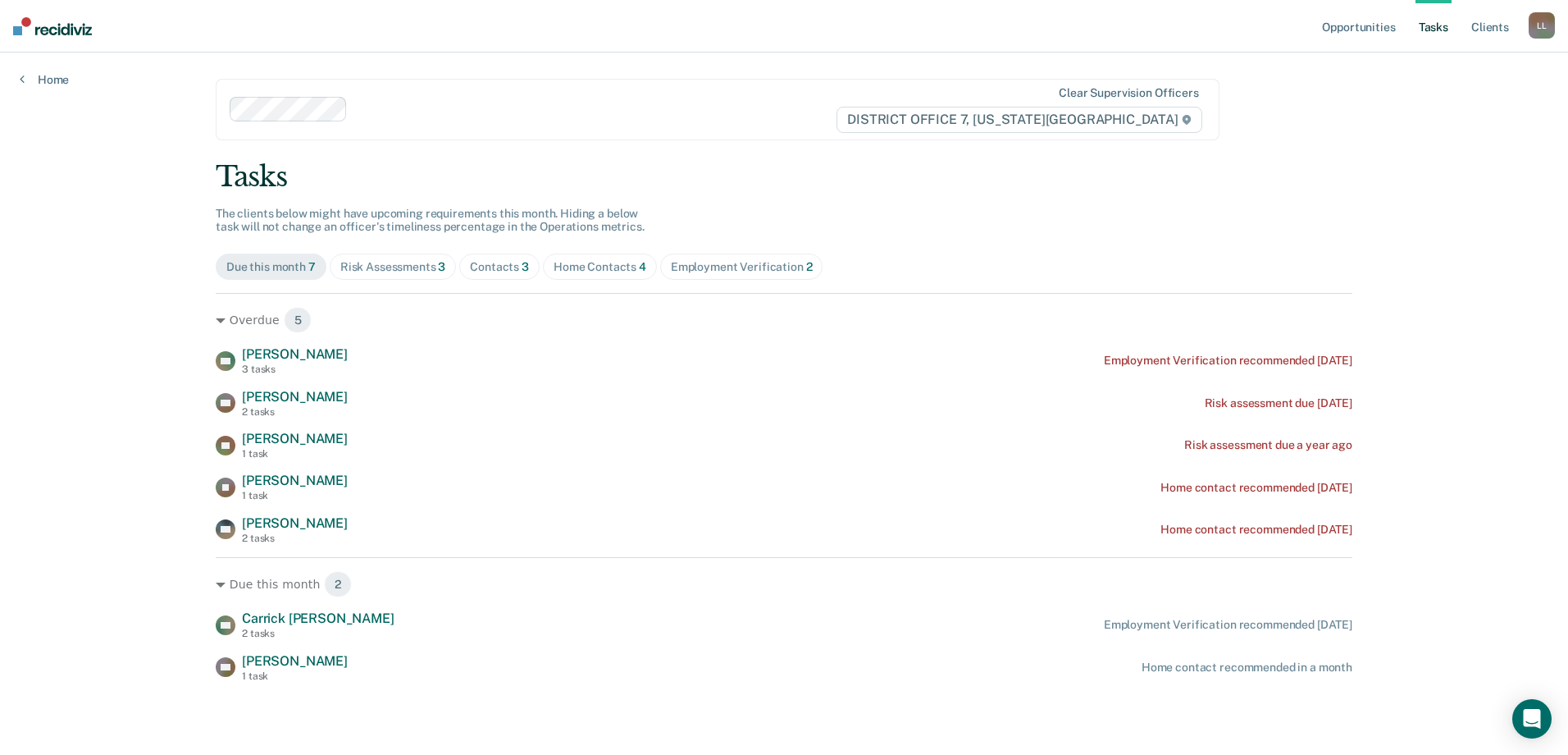
click at [760, 260] on div "Employment Verification 2" at bounding box center [742, 267] width 142 height 14
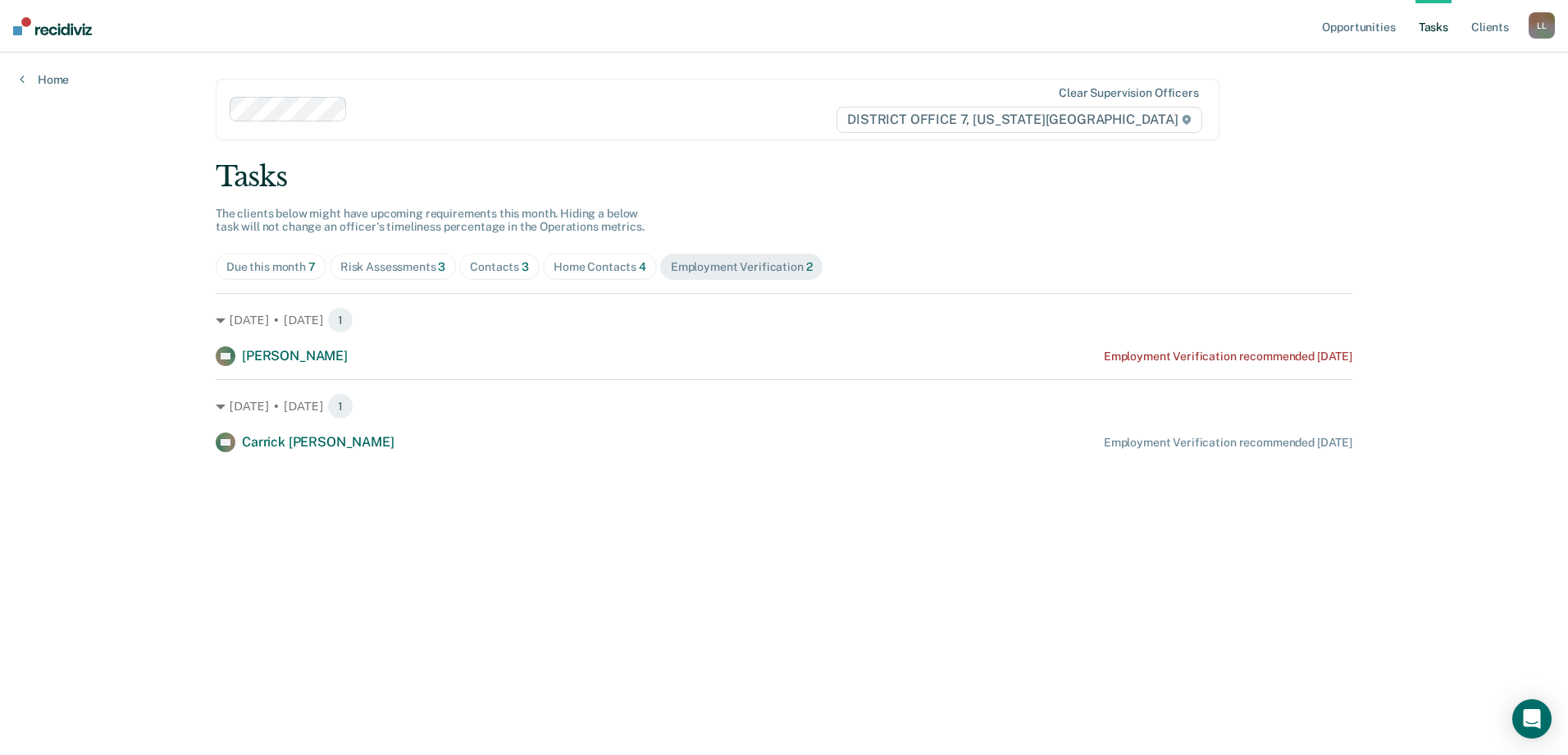
click at [586, 266] on div "Home Contacts 4" at bounding box center [599, 267] width 93 height 14
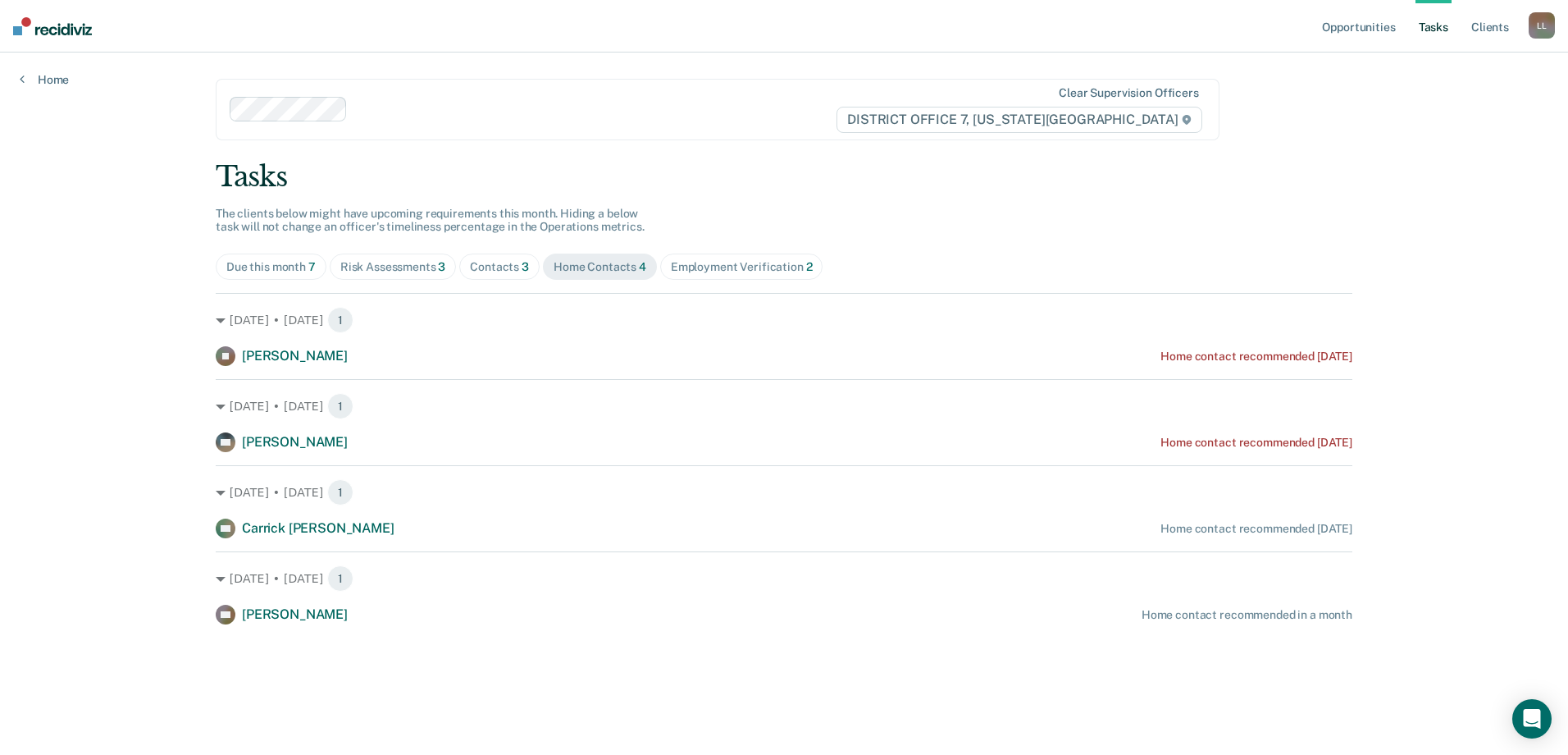
click at [507, 257] on span "Contacts 3" at bounding box center [499, 266] width 81 height 26
